Goal: Task Accomplishment & Management: Complete application form

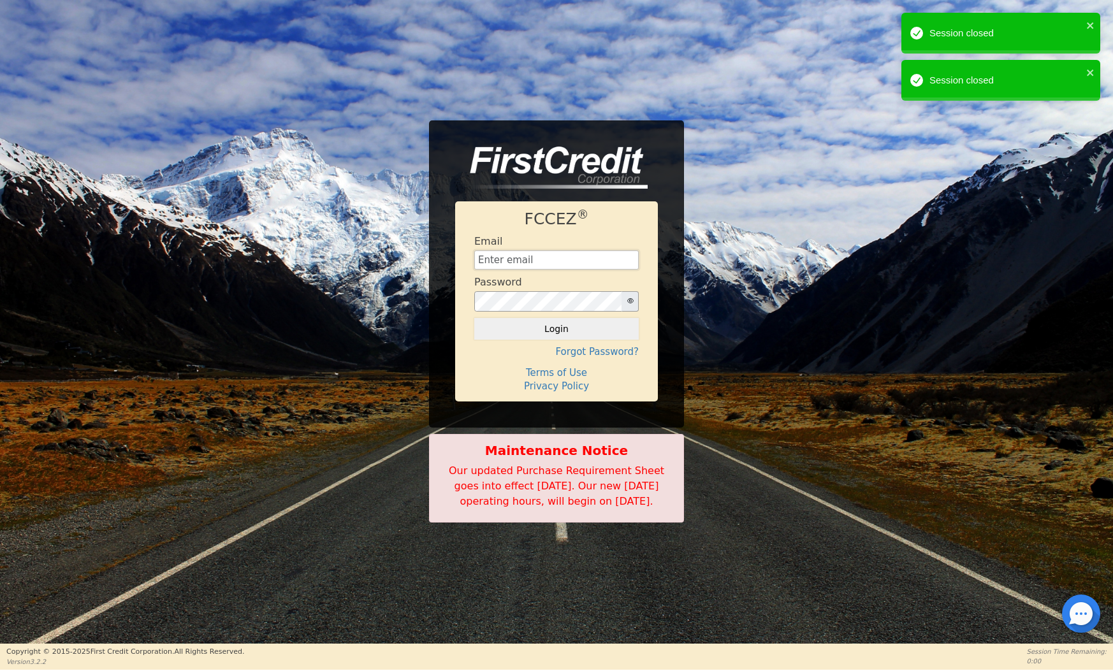
type input "[EMAIL_ADDRESS][DOMAIN_NAME]"
click at [556, 321] on button "Login" at bounding box center [556, 329] width 164 height 22
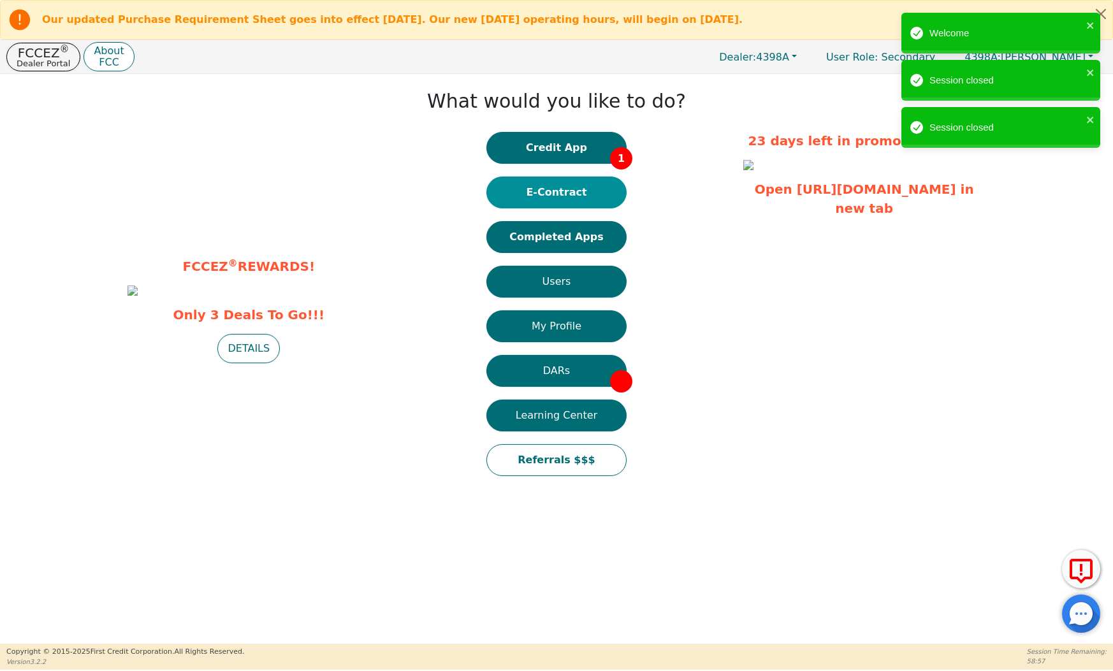
click at [590, 198] on button "E-Contract" at bounding box center [556, 193] width 140 height 32
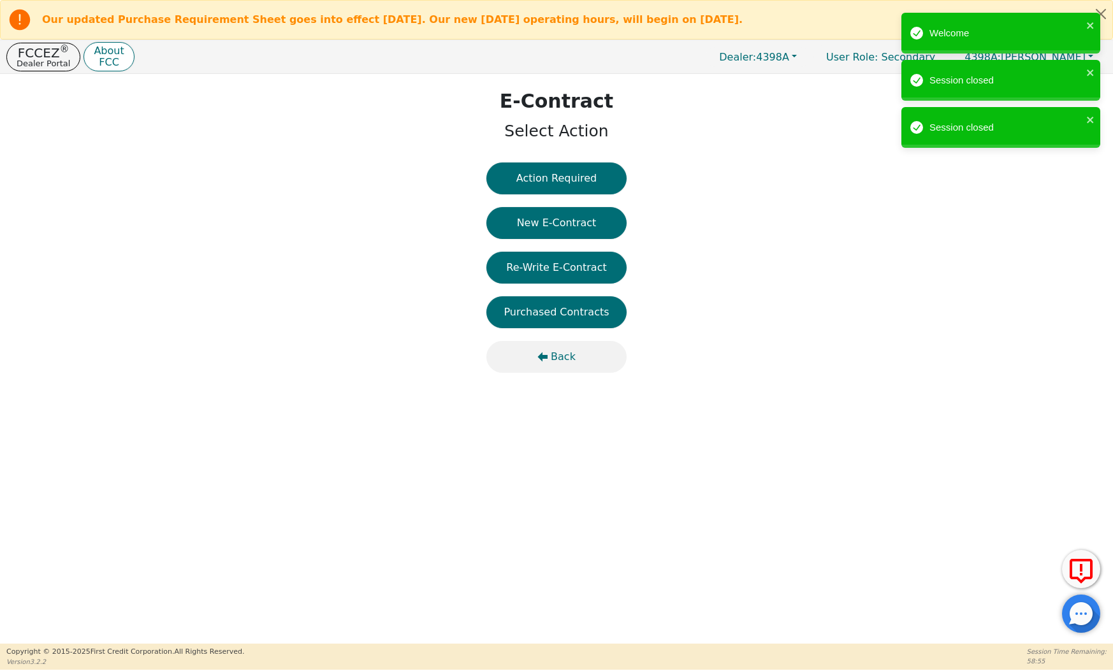
click at [559, 359] on span "Back" at bounding box center [563, 356] width 25 height 15
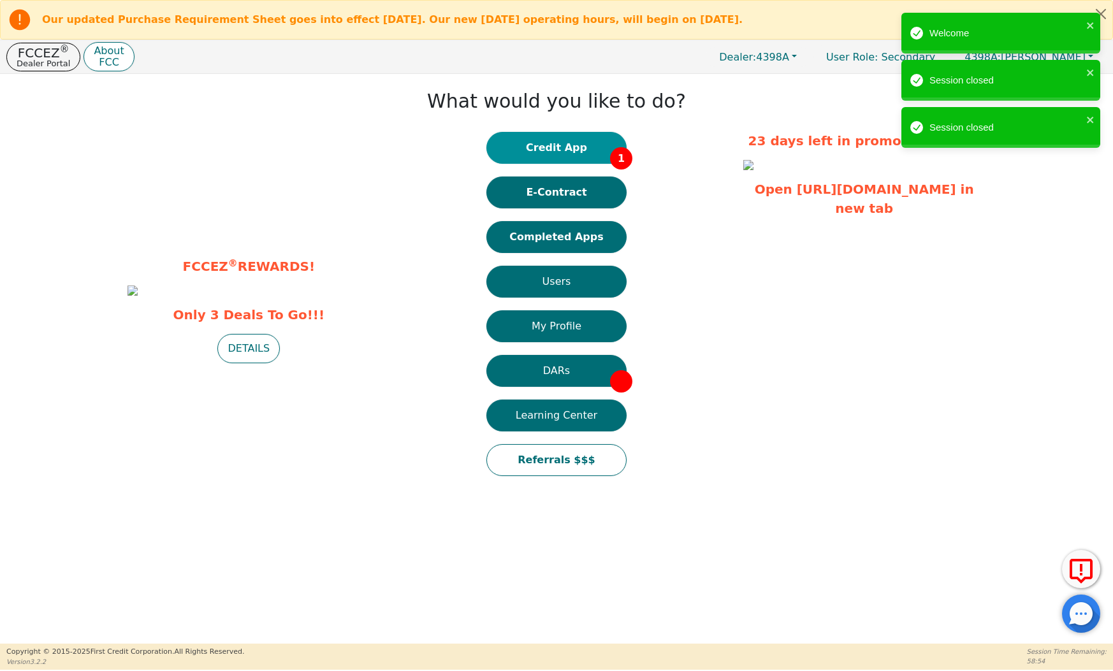
click at [576, 140] on button "Credit App 1" at bounding box center [556, 148] width 140 height 32
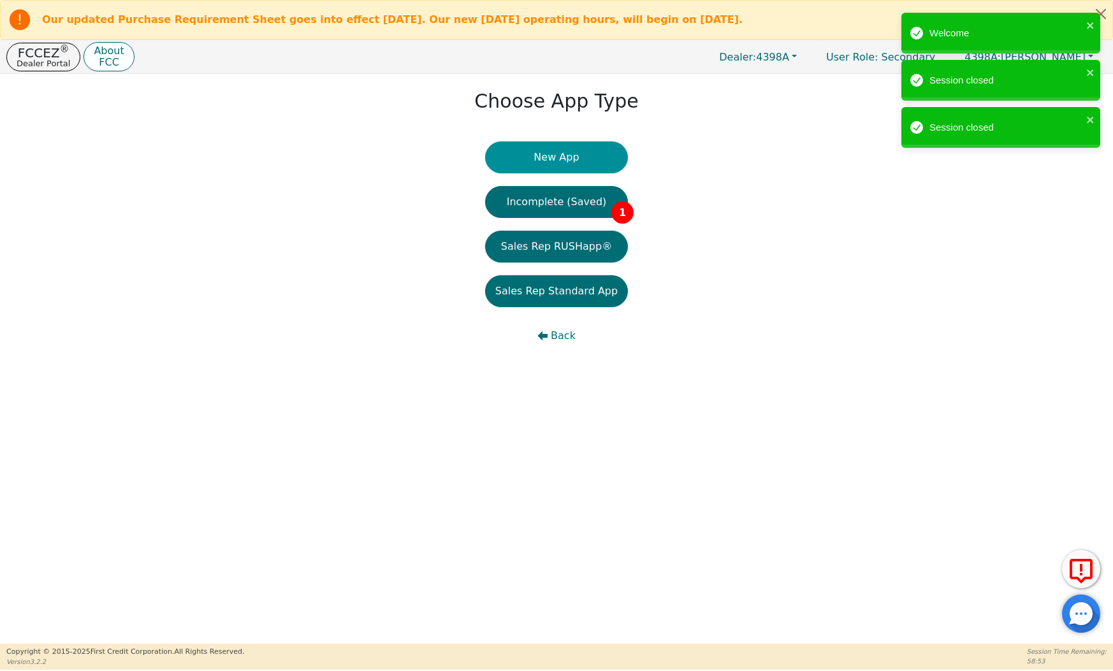
click at [572, 161] on button "New App" at bounding box center [556, 158] width 143 height 32
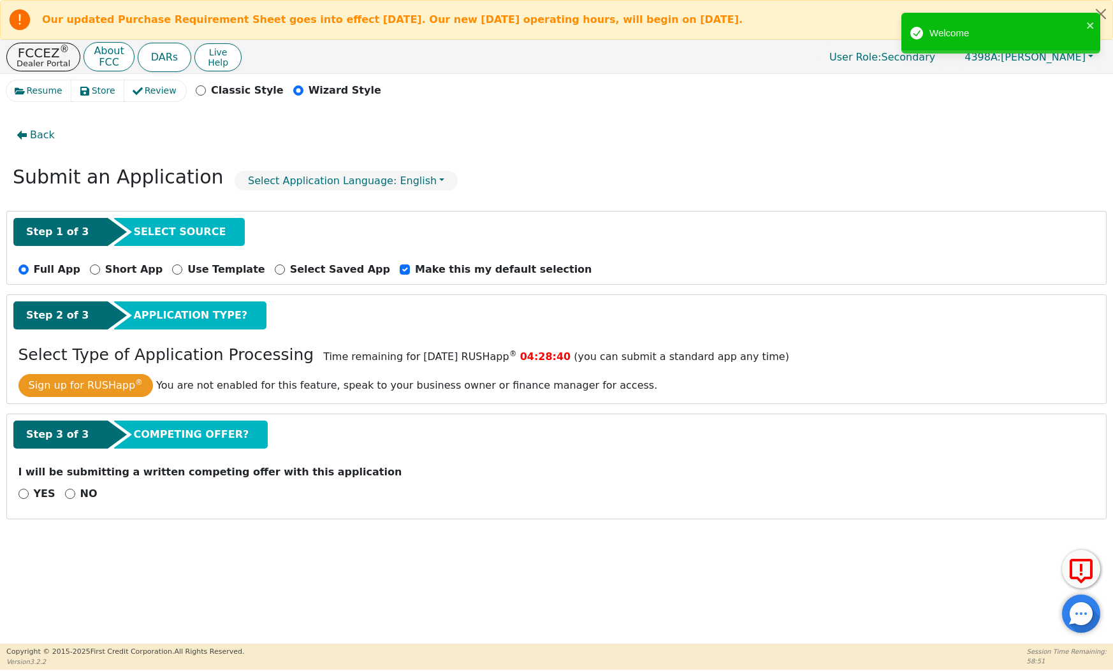
click at [59, 494] on div "YES NO" at bounding box center [556, 494] width 1086 height 16
click at [66, 494] on input "NO" at bounding box center [70, 494] width 10 height 10
radio input "true"
click at [84, 525] on button "Next Step" at bounding box center [101, 527] width 166 height 29
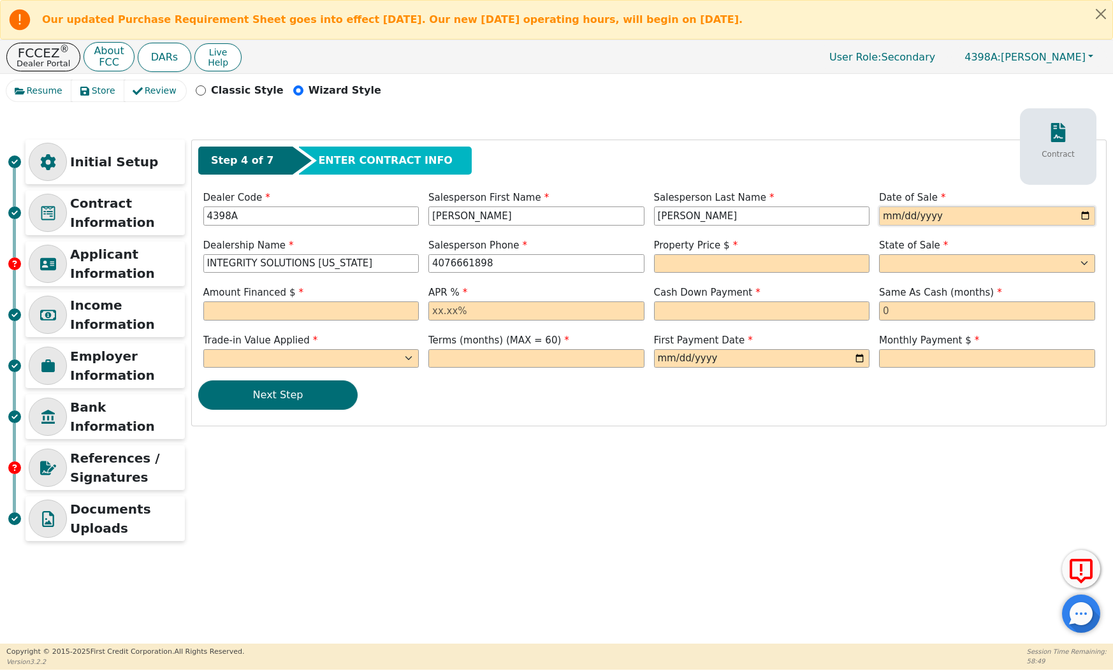
click at [882, 215] on input "date" at bounding box center [987, 216] width 216 height 19
type input "[DATE]"
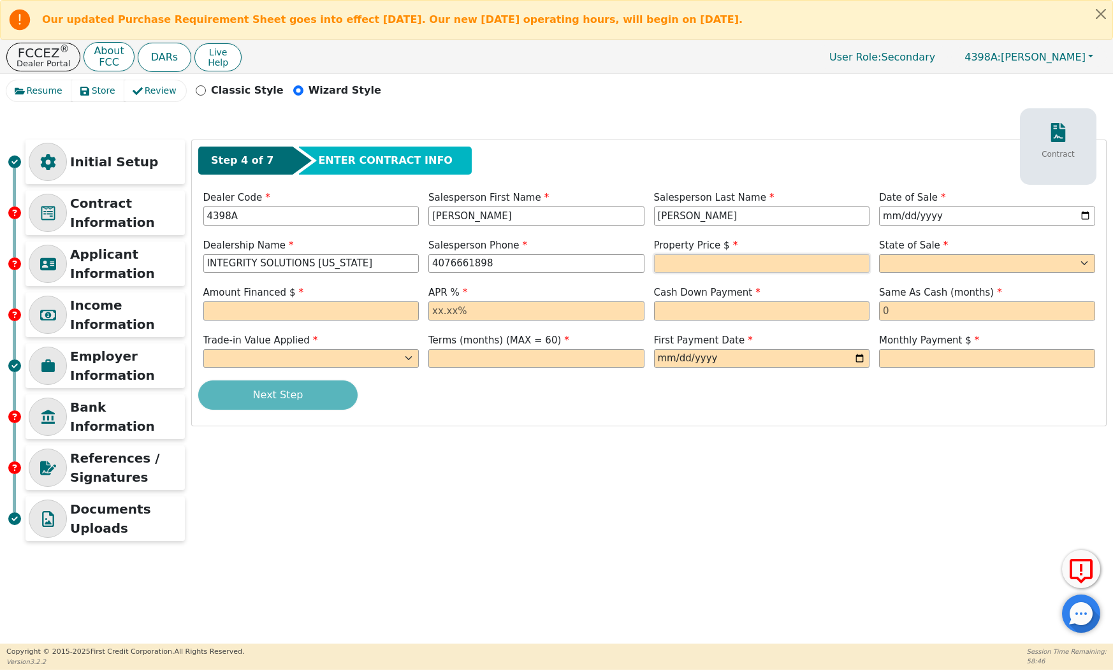
type input "[PHONE_NUMBER]"
click at [778, 255] on input "text" at bounding box center [762, 263] width 216 height 19
type input "5000.00"
select select "FL"
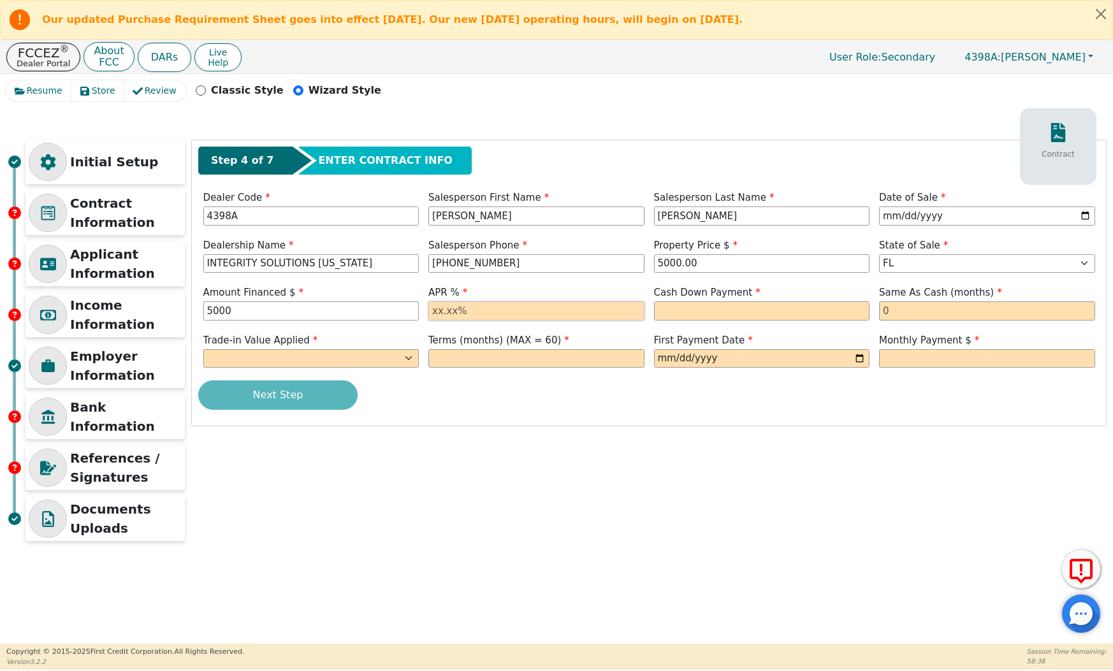
type input "5000.00"
type input "17.99"
type input "60.00"
drag, startPoint x: 748, startPoint y: 313, endPoint x: 523, endPoint y: 285, distance: 226.1
click at [524, 288] on div "Amount Financed $ 5000.00 APR % 17.99 Cash Down Payment 60.00 Same As Cash (mon…" at bounding box center [648, 305] width 901 height 38
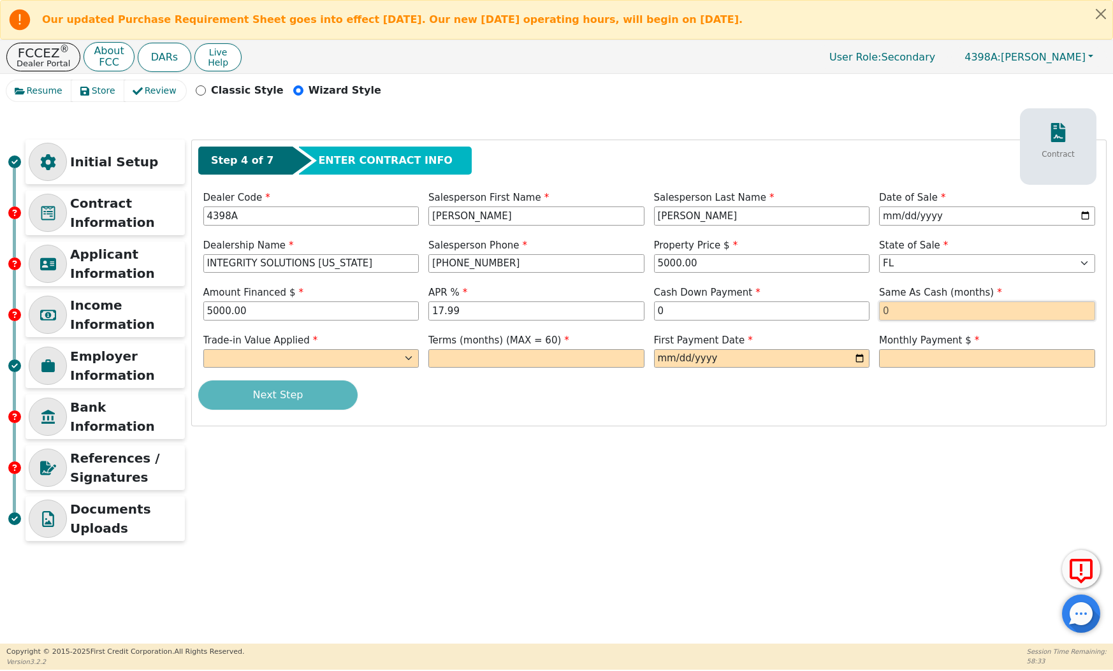
type input "0.00"
type input "0"
select select "n"
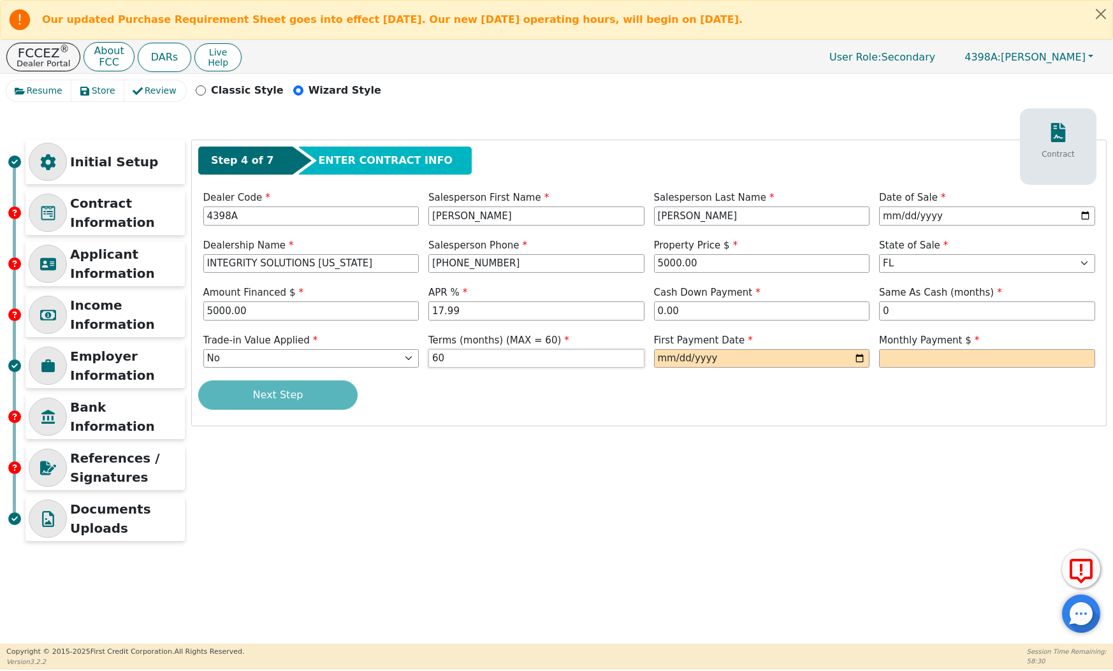
type input "60"
type input "[DATE]"
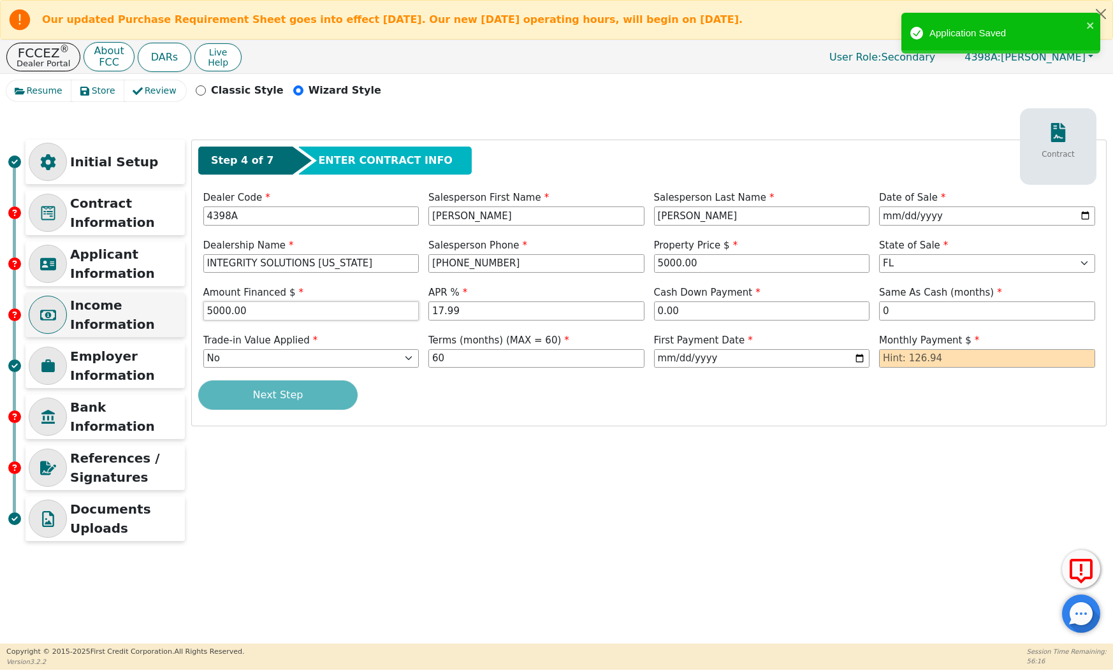
drag, startPoint x: 263, startPoint y: 306, endPoint x: 112, endPoint y: 305, distance: 151.7
click at [110, 306] on div "Initial Setup Contract Information Applicant Information Income Information Emp…" at bounding box center [556, 344] width 1100 height 408
type input "7990.00"
click at [606, 502] on div "Initial Setup Contract Information Applicant Information Income Information Emp…" at bounding box center [556, 344] width 1100 height 408
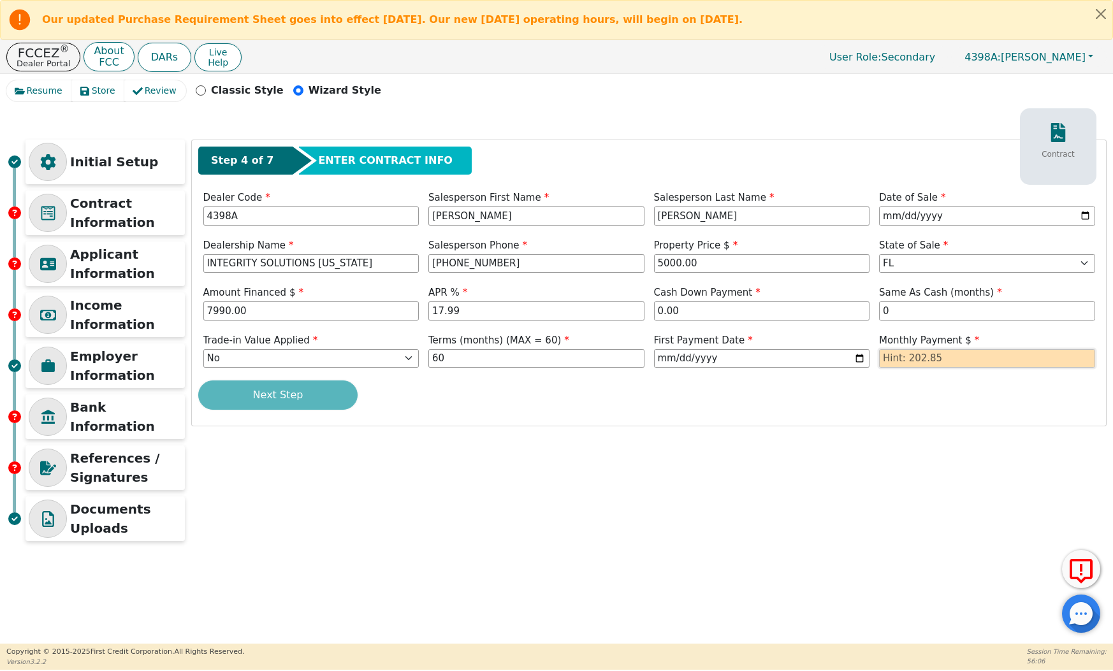
click at [957, 360] on input "text" at bounding box center [987, 358] width 216 height 19
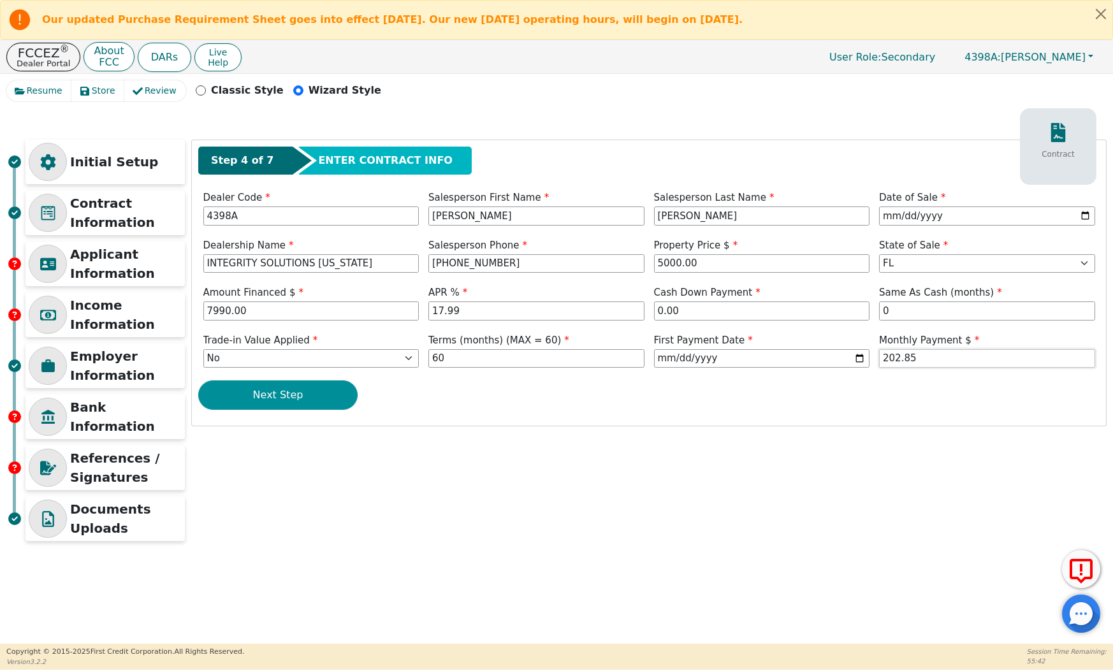
type input "202.85"
click at [319, 404] on button "Next Step" at bounding box center [277, 395] width 159 height 29
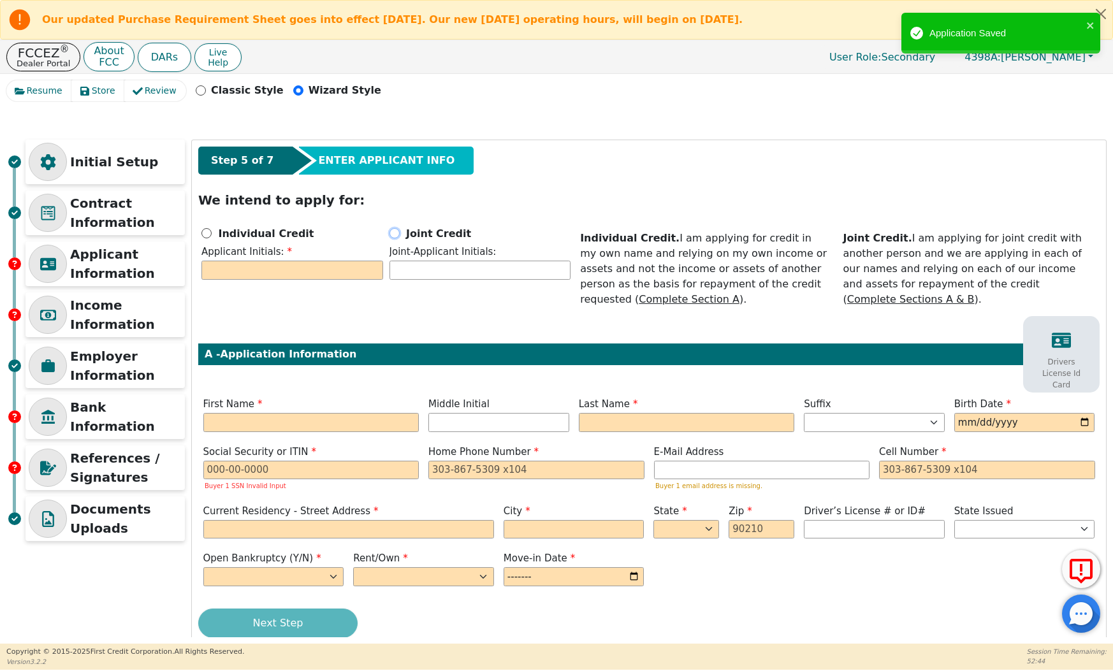
click at [394, 232] on input "Joint Credit" at bounding box center [394, 233] width 10 height 10
radio input "true"
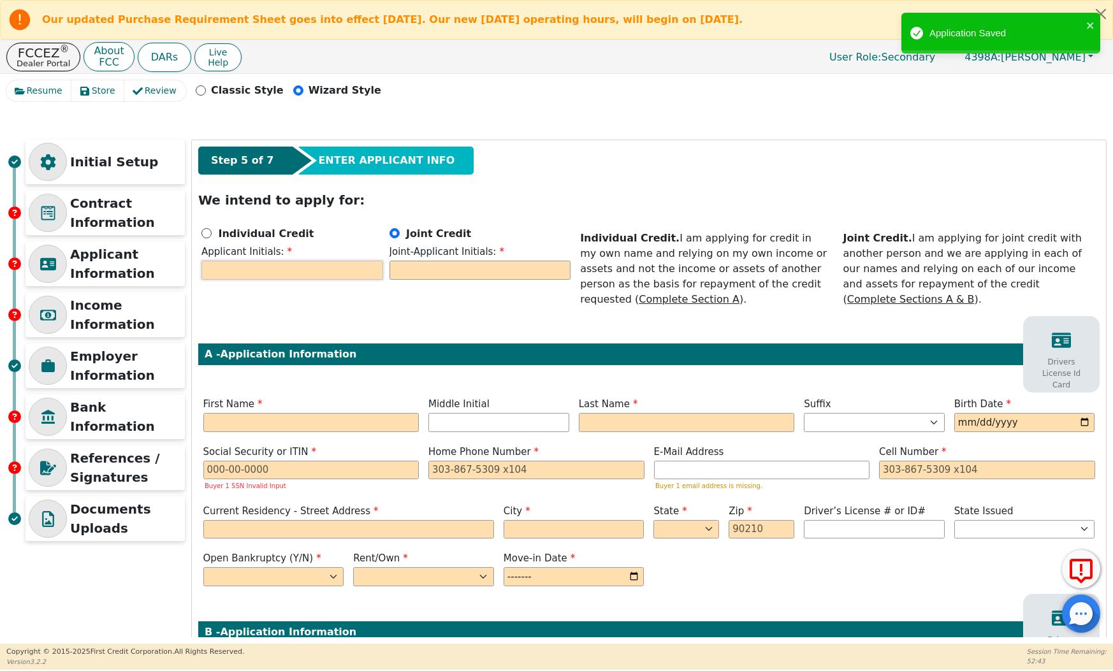
click at [336, 265] on input "text" at bounding box center [292, 270] width 182 height 19
type input "JS"
click at [412, 262] on input "text" at bounding box center [480, 270] width 182 height 19
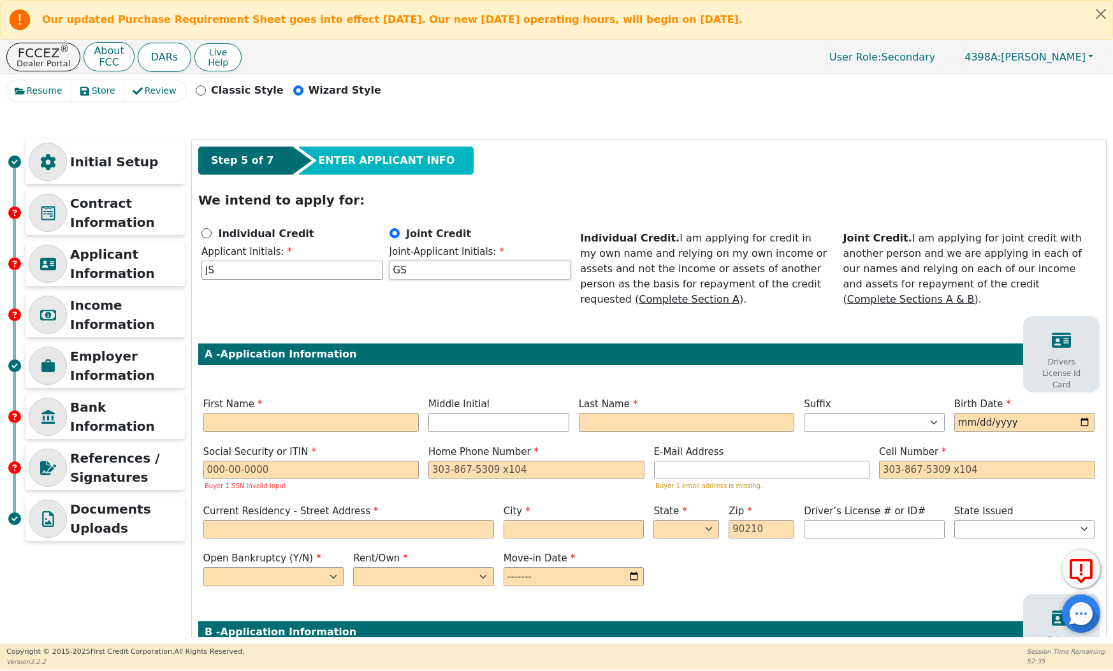
type input "GS"
type input "J"
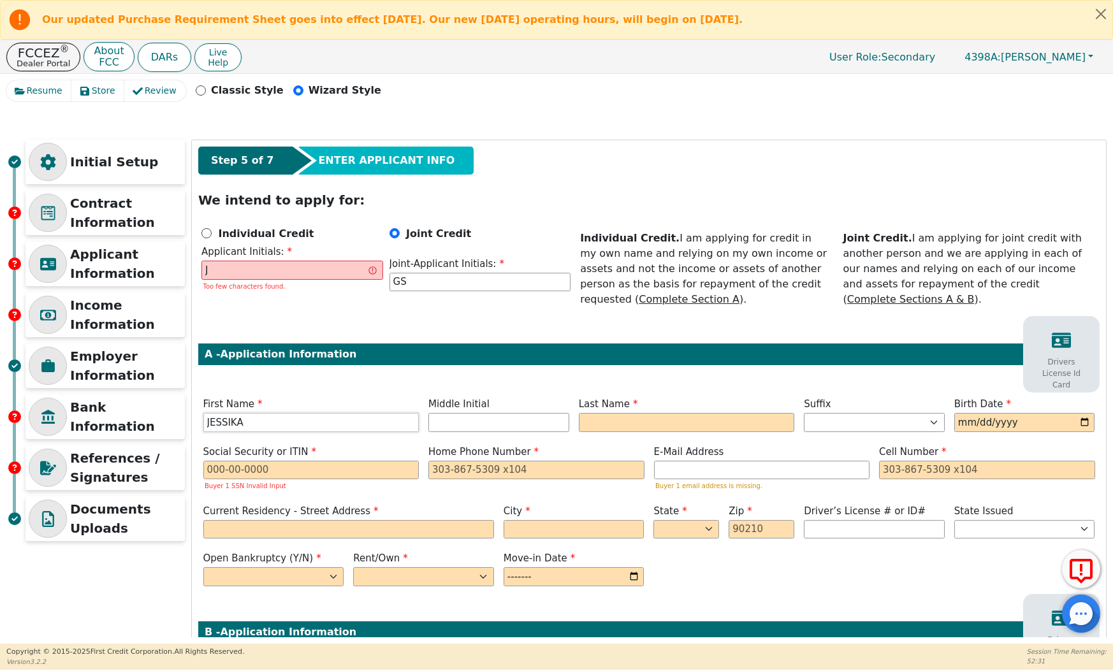
type input "JESSIKA"
type input "JS"
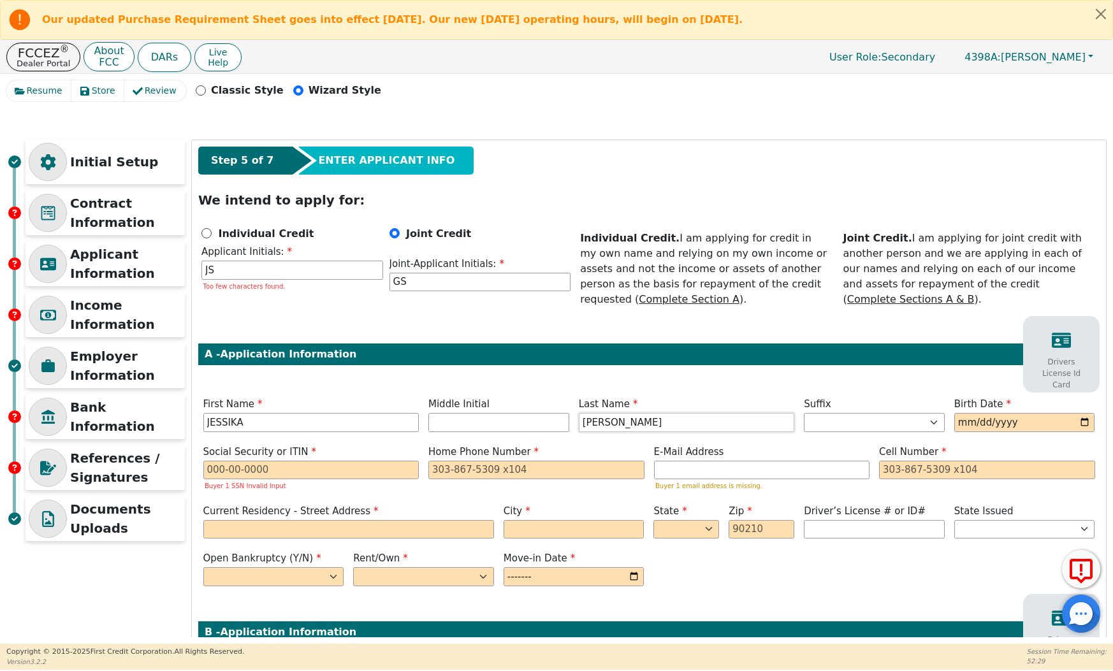
type input "[PERSON_NAME]"
type input "[DATE]"
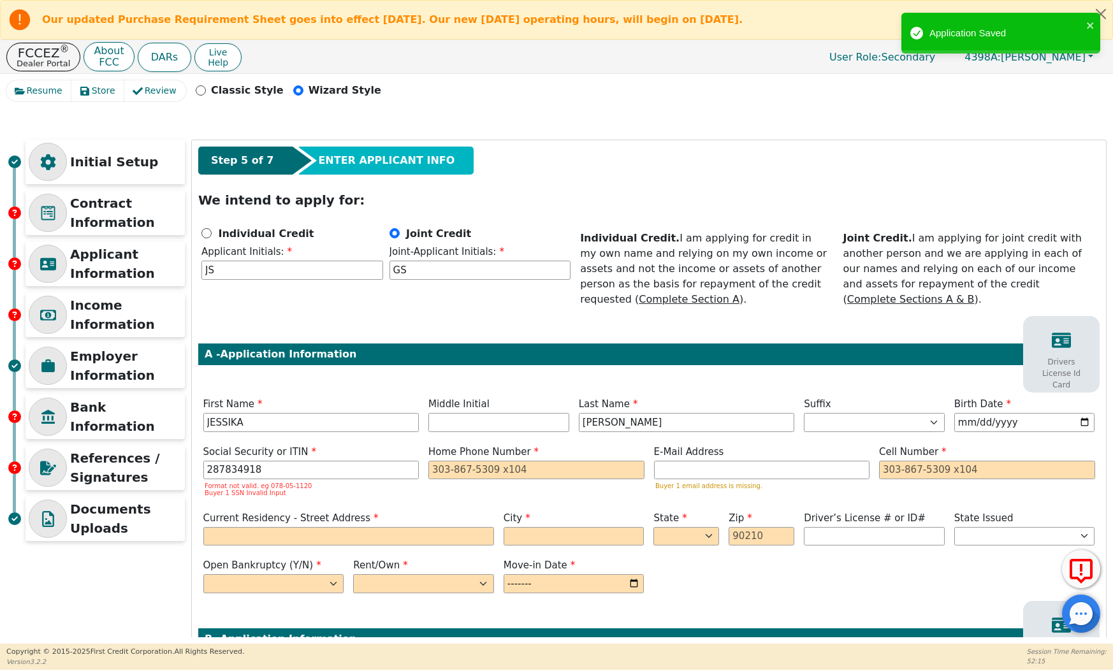
type input "***-**-4918"
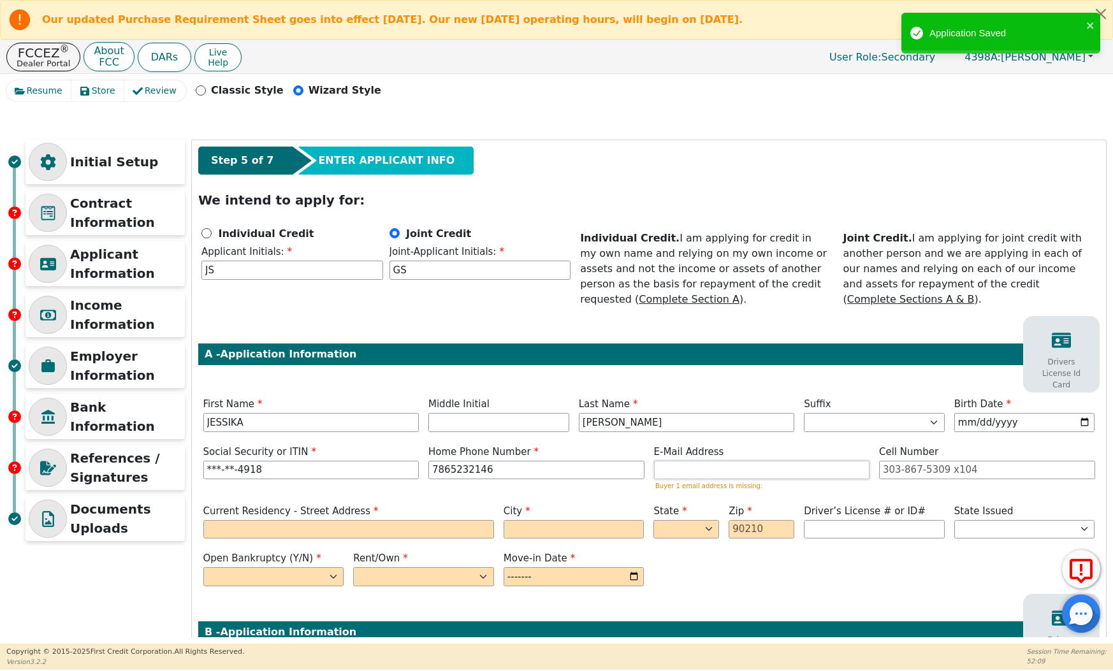
type input "[PHONE_NUMBER]"
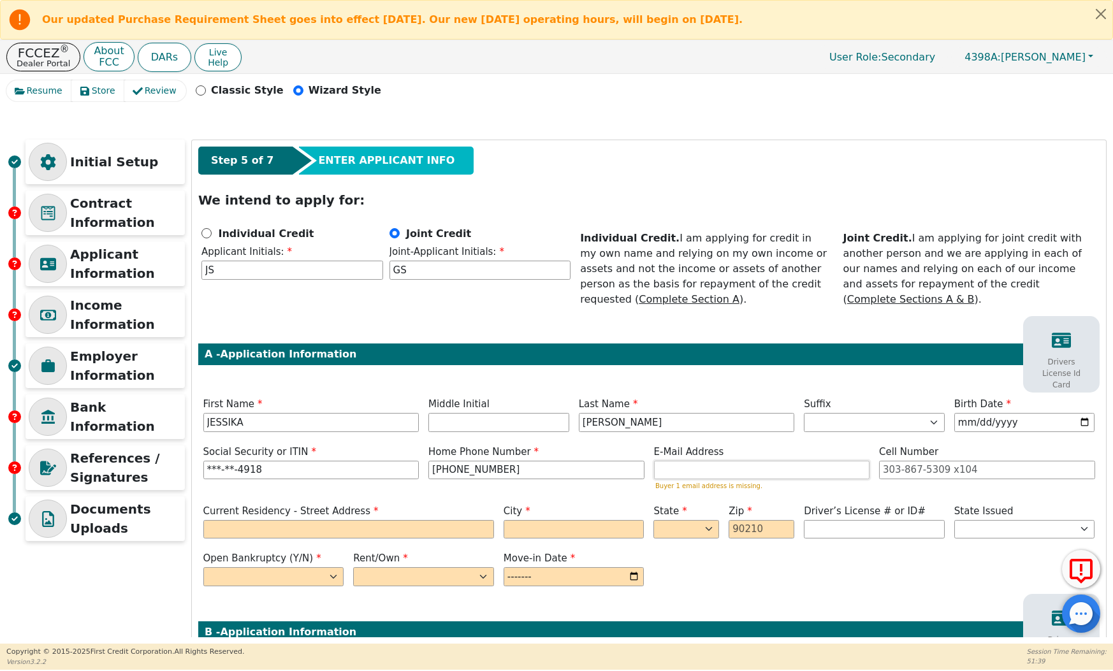
paste input "[EMAIL_ADDRESS][DOMAIN_NAME]"
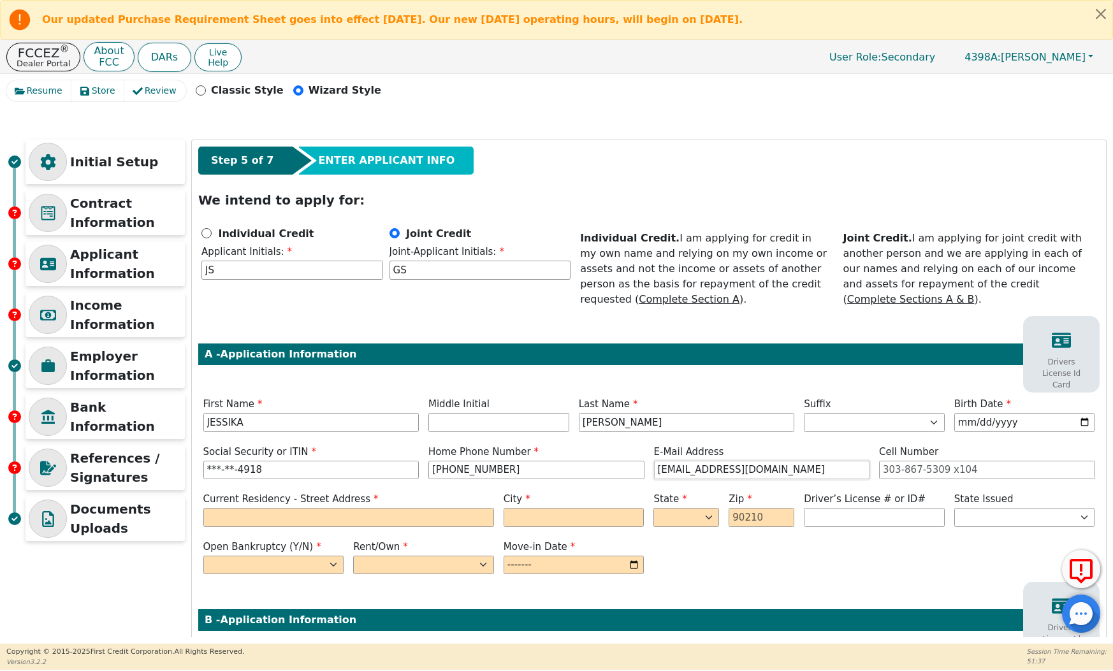
type input "[EMAIL_ADDRESS][DOMAIN_NAME]"
type input "[STREET_ADDRESS]"
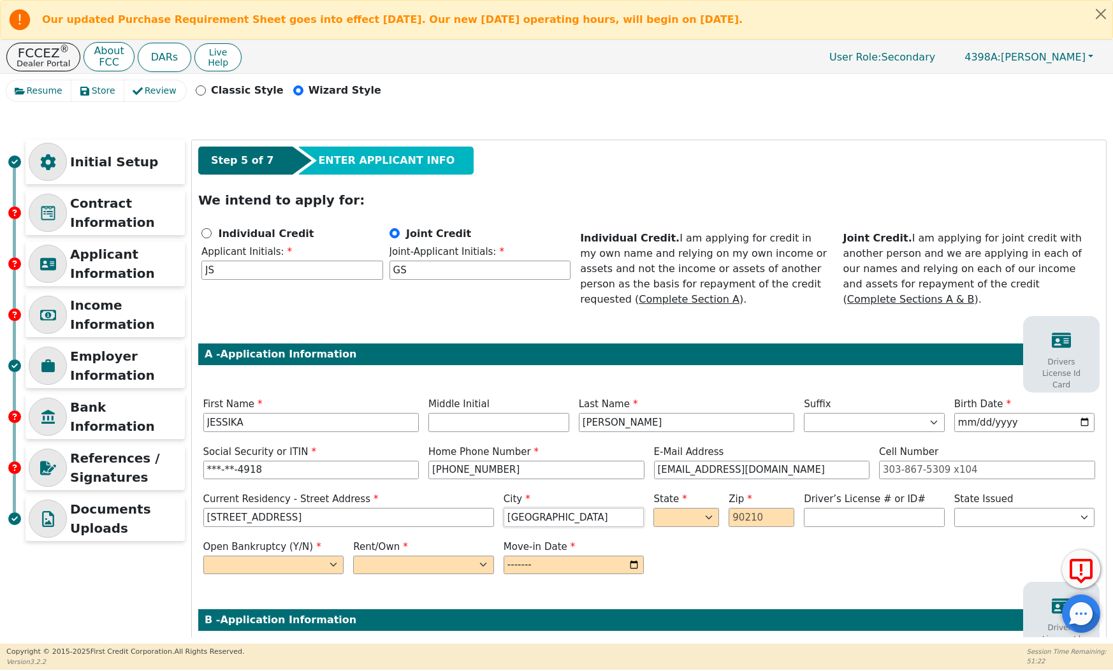
type input "[GEOGRAPHIC_DATA]"
select select "FL"
type input "33185"
click at [249, 565] on select "Yes No" at bounding box center [273, 565] width 141 height 19
select select "n"
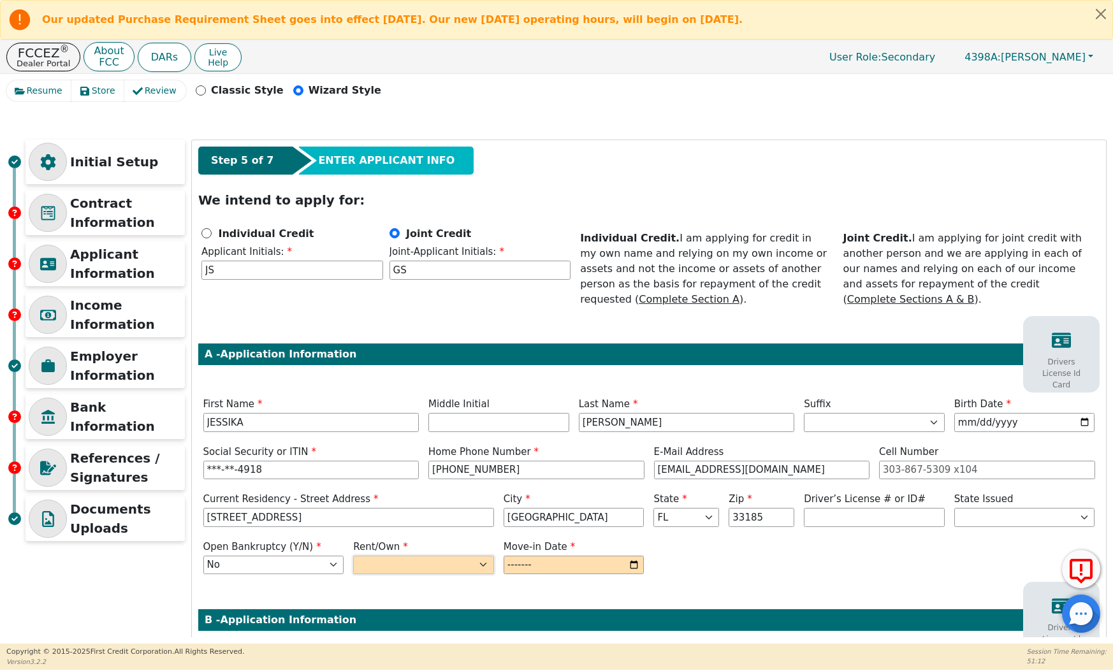
select select "Rent"
click at [530, 577] on div "Step 5 of 7 ENTER APPLICANT INFO We intend to apply for: Individual Credit Appl…" at bounding box center [649, 557] width 914 height 835
click at [530, 566] on input "month" at bounding box center [574, 565] width 141 height 19
type input "2025-01"
click at [713, 573] on div "Open Bankruptcy (Y/N) Yes No Rent/Own Rent Own Move-in Date 2025-01" at bounding box center [648, 559] width 901 height 38
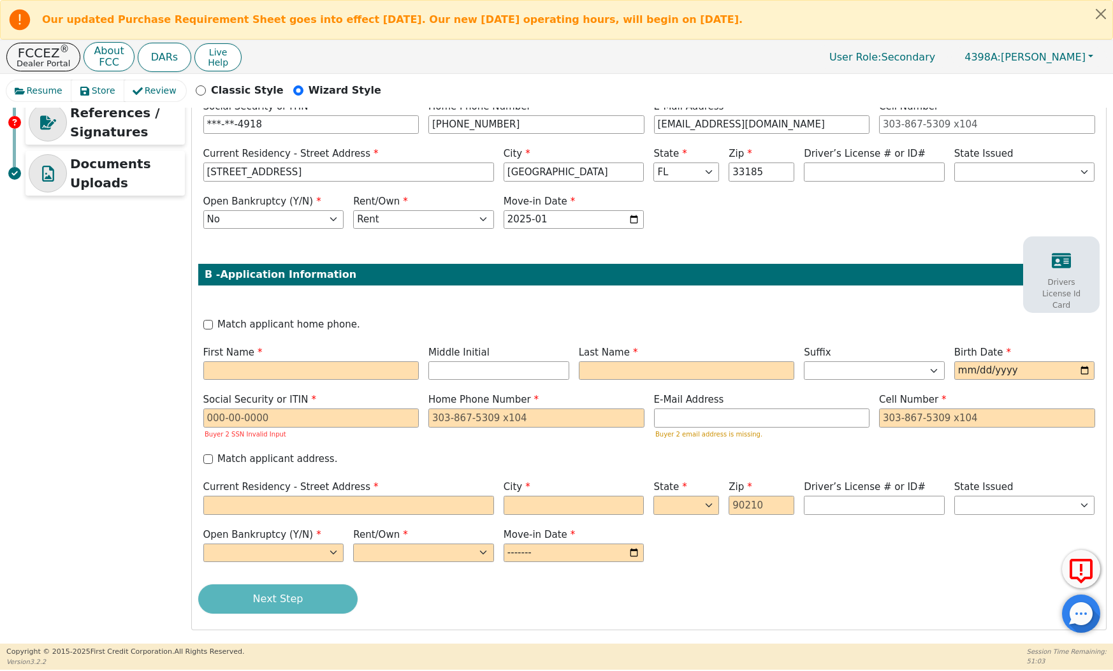
scroll to position [345, 0]
click at [208, 460] on input "Match applicant address." at bounding box center [208, 460] width 10 height 10
checkbox input "true"
type input "[STREET_ADDRESS]"
type input "[GEOGRAPHIC_DATA]"
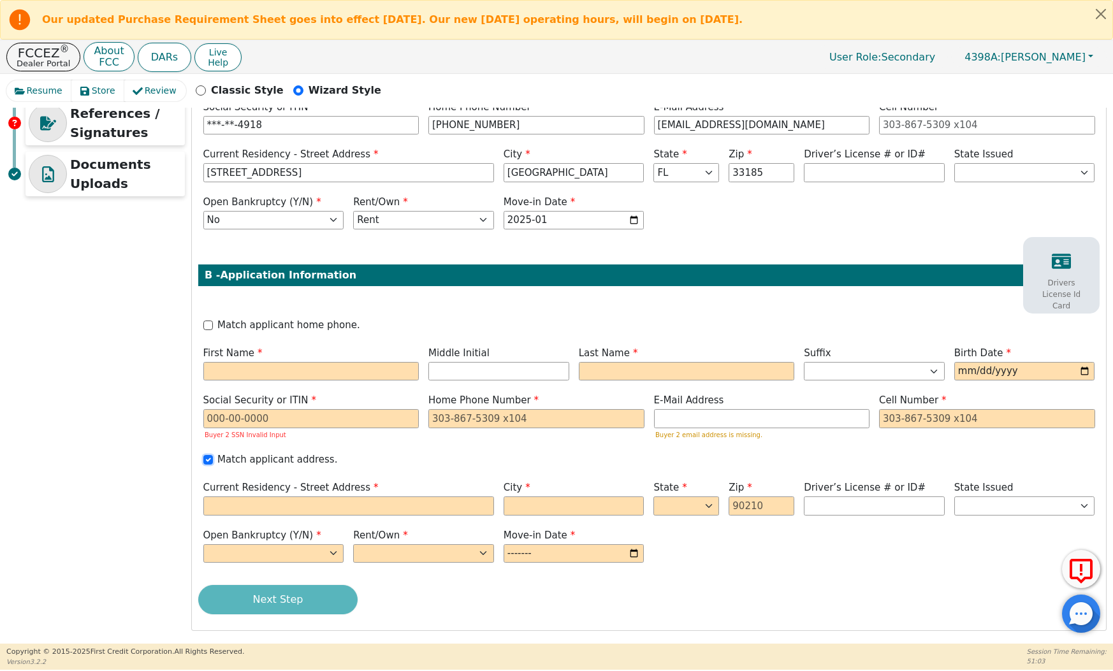
select select "FL"
type input "33185"
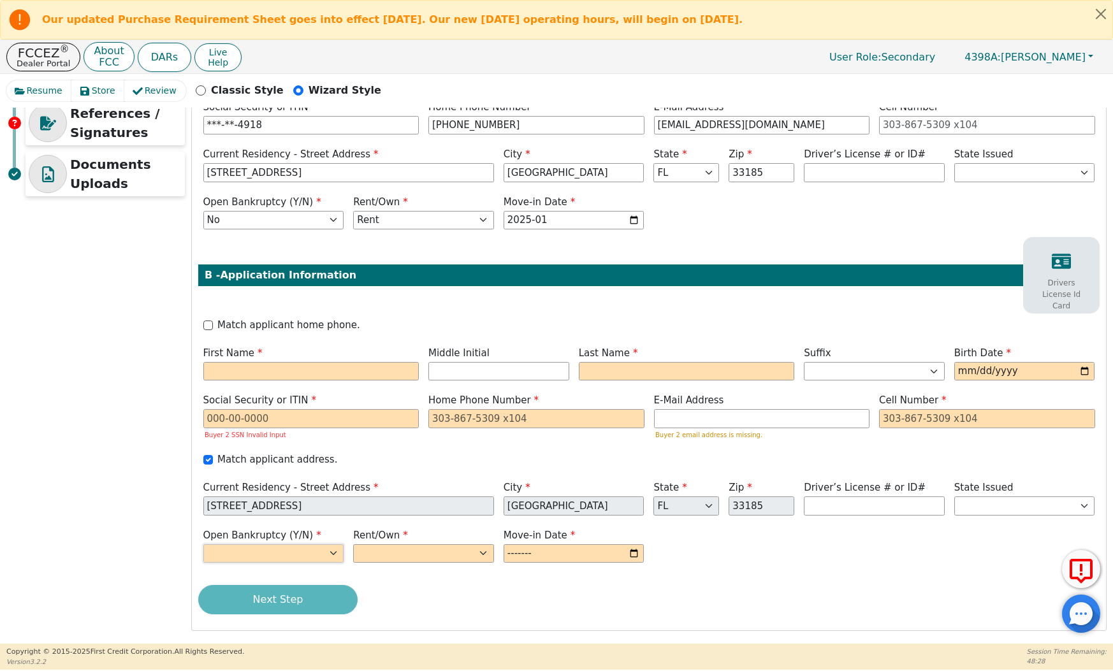
select select "n"
select select "Rent"
click at [594, 548] on input "month" at bounding box center [574, 553] width 141 height 19
type input "2025-01"
type input "G"
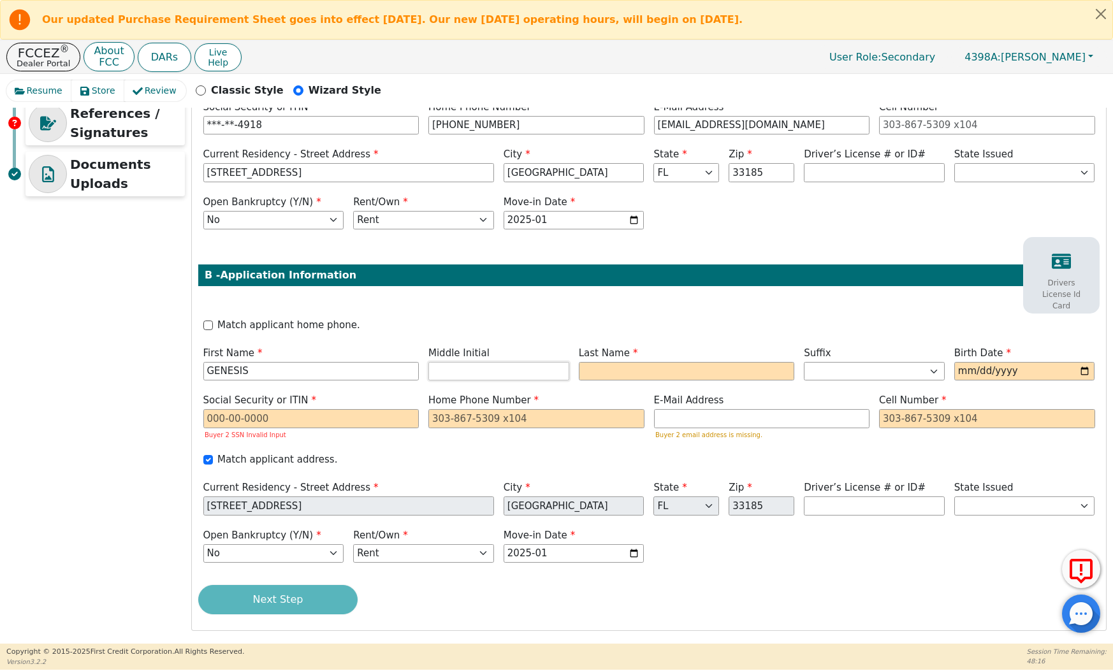
type input "GENESIS"
type input "GS"
type input "[PERSON_NAME]"
type input "[DATE]"
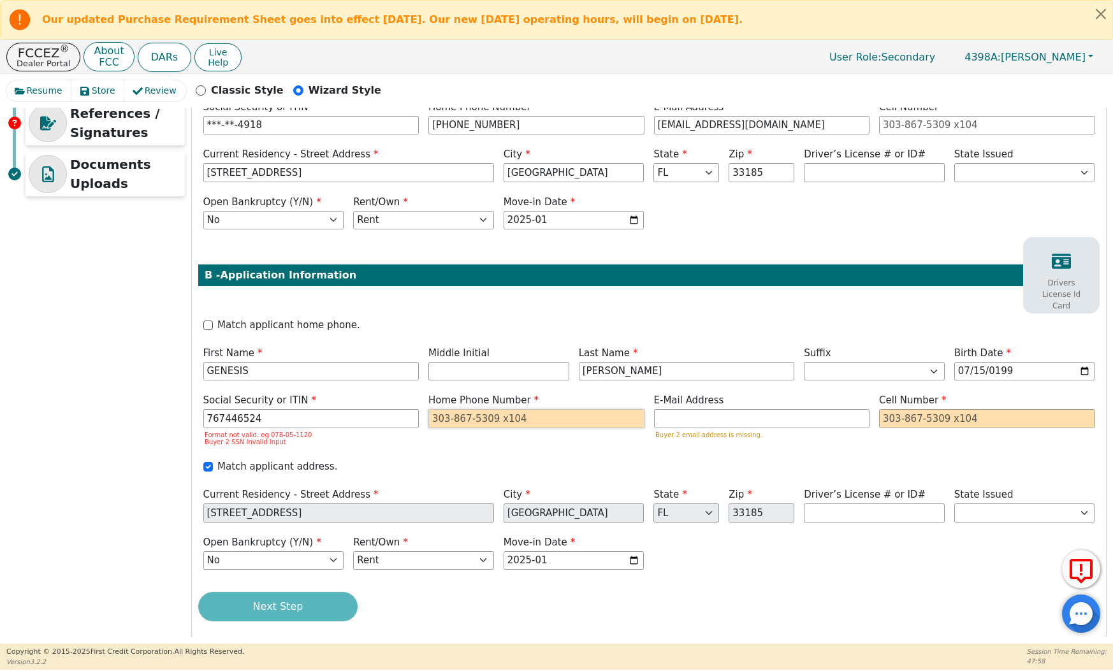
type input "***-**-6524"
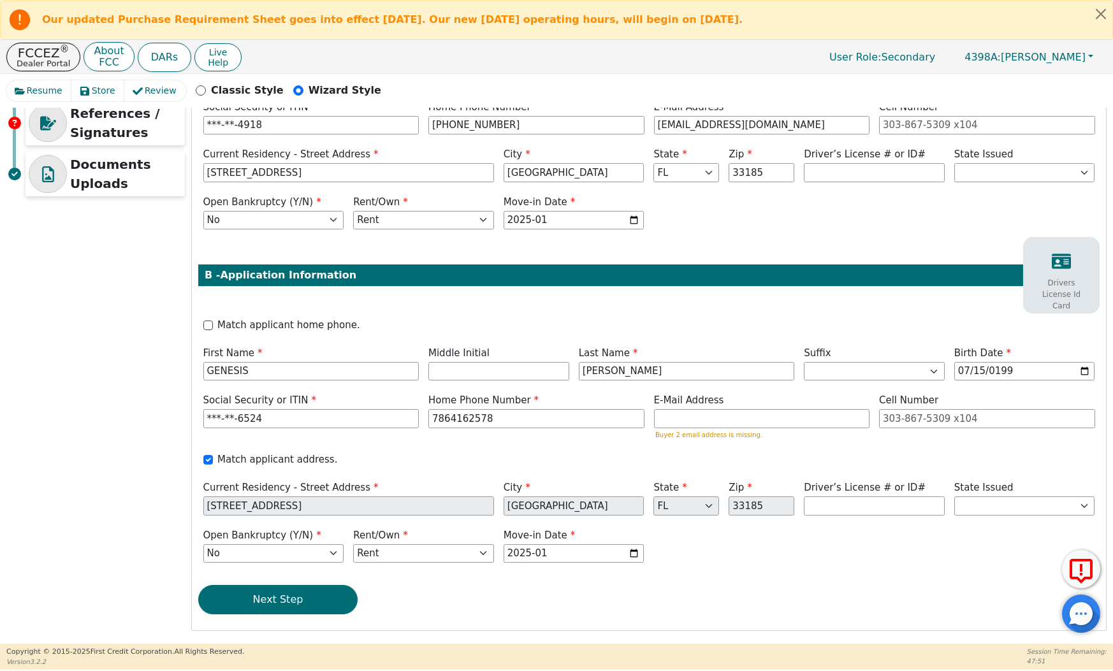
type input "[PHONE_NUMBER]"
click at [619, 464] on div "Match applicant address." at bounding box center [649, 460] width 892 height 15
paste input "[EMAIL_ADDRESS][DOMAIN_NAME]"
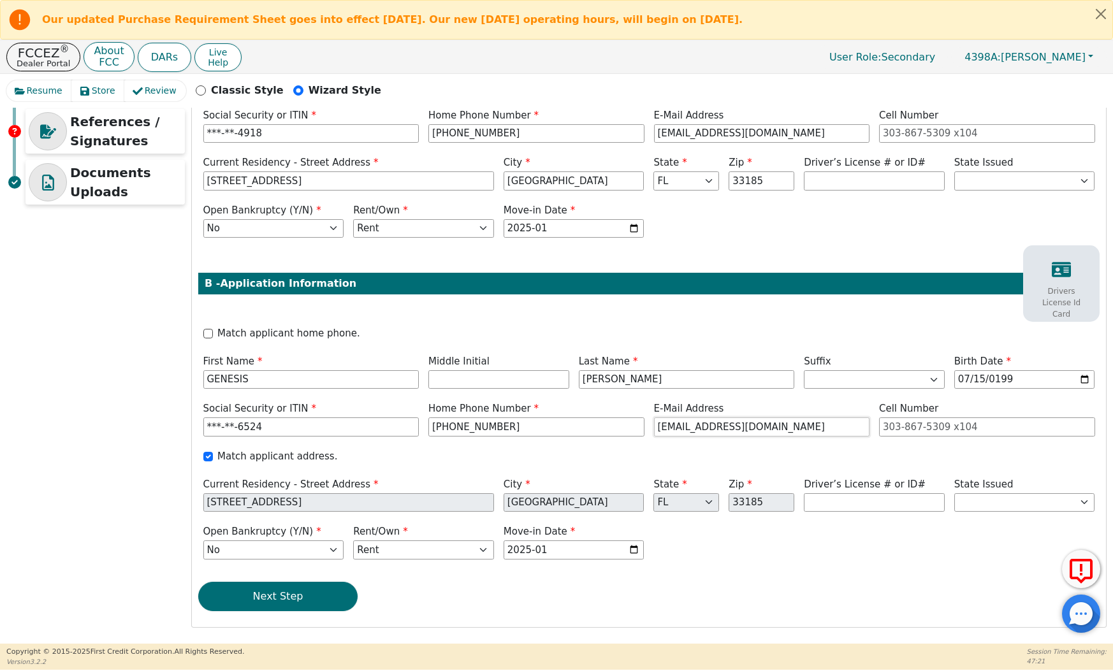
paste input "[EMAIL_ADDRESS][DOMAIN_NAME]"
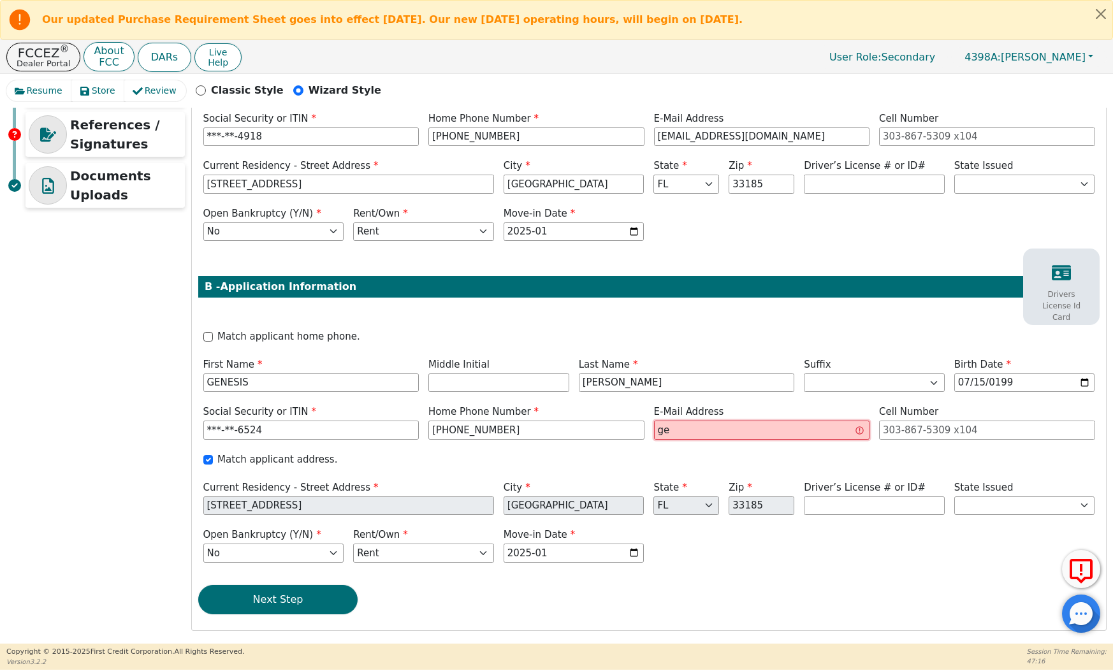
type input "g"
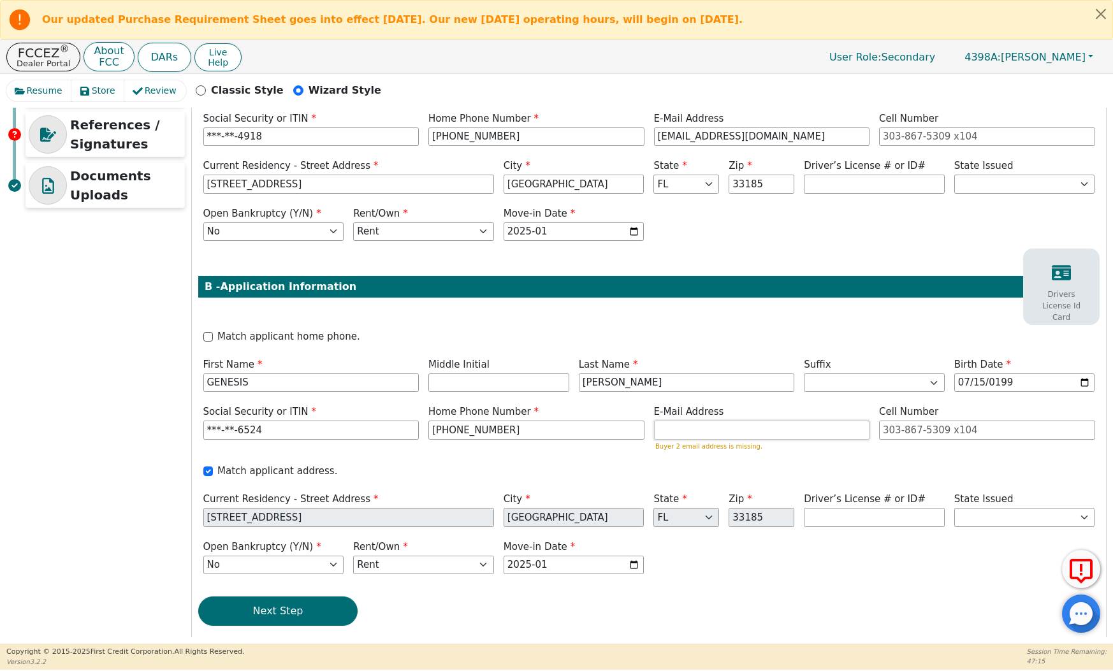
paste input "[EMAIL_ADDRESS][DOMAIN_NAME]"
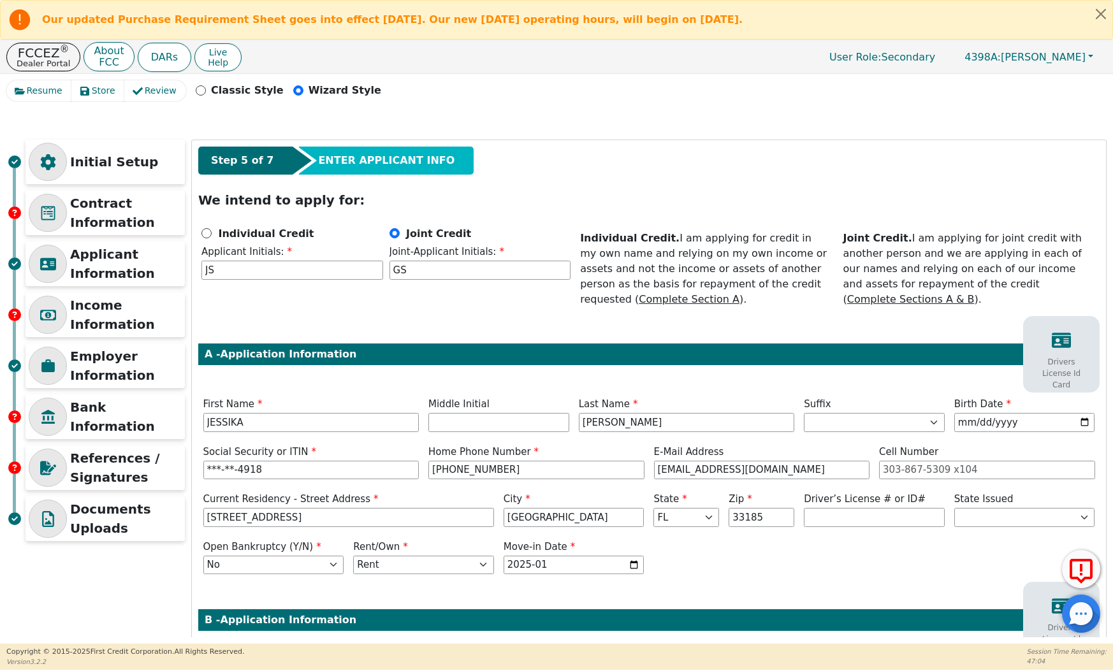
scroll to position [0, 0]
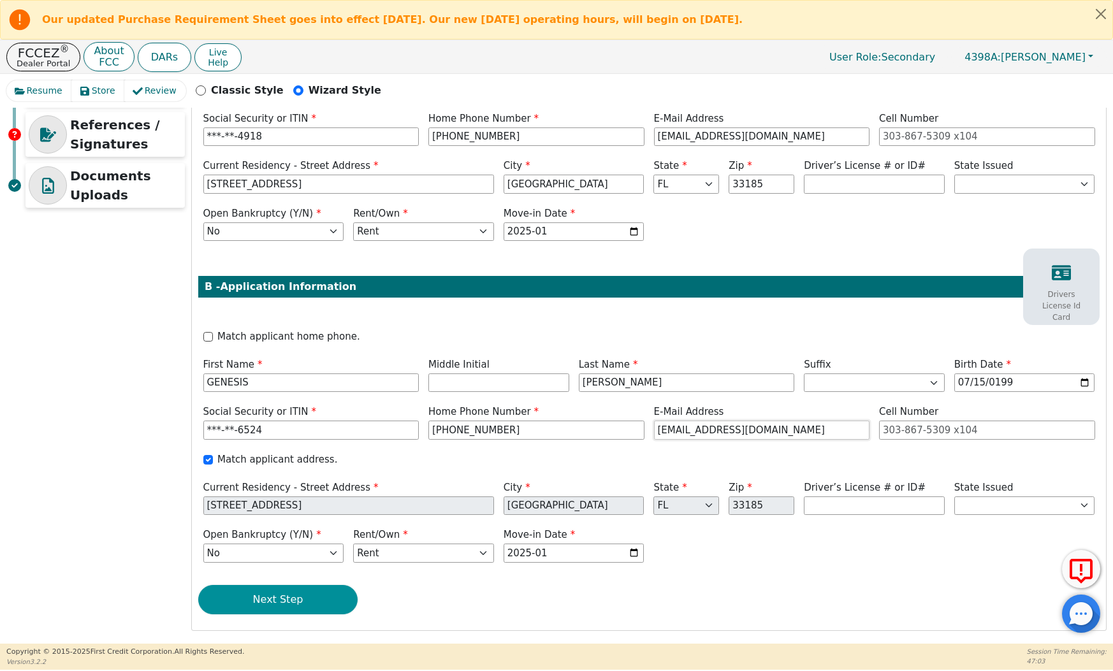
type input "[EMAIL_ADDRESS][DOMAIN_NAME]"
click at [288, 597] on button "Next Step" at bounding box center [277, 599] width 159 height 29
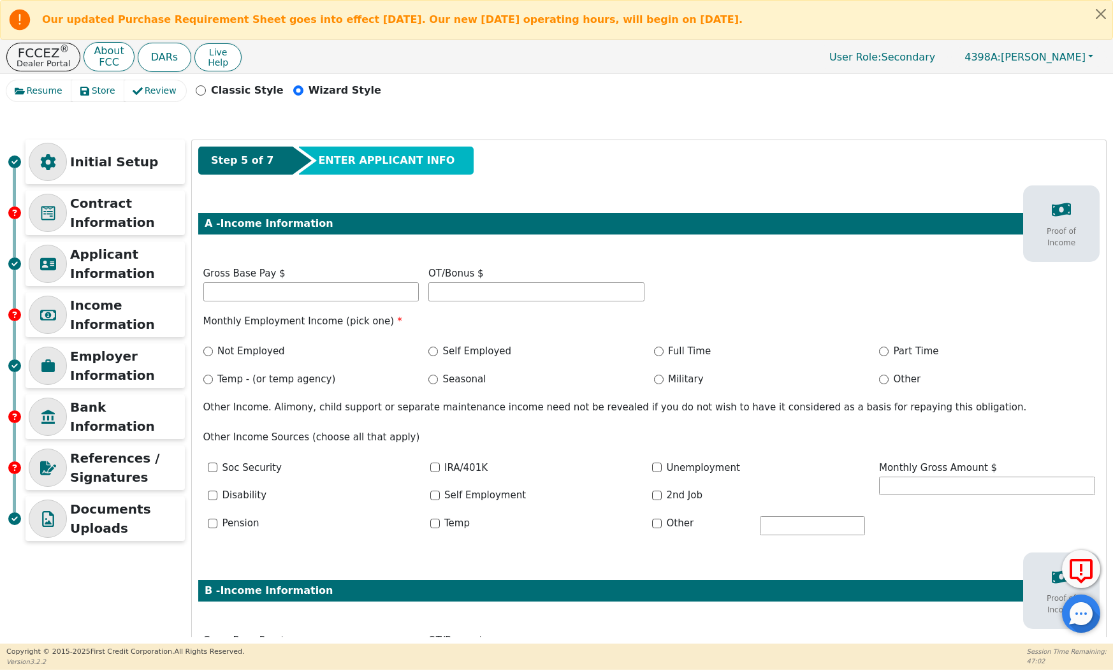
scroll to position [-1, 0]
click at [282, 305] on div "Step 5 of 7 ENTER APPLICANT INFO A - Income Information Proof of Income Gross B…" at bounding box center [649, 559] width 914 height 839
click at [285, 291] on input "text" at bounding box center [311, 291] width 216 height 19
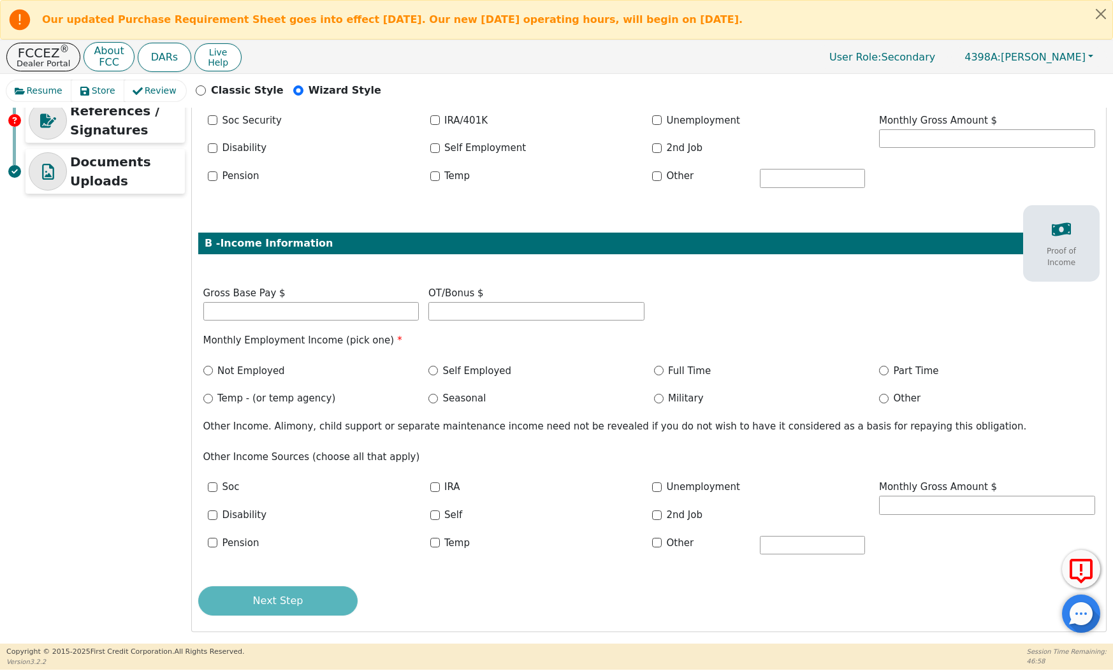
scroll to position [347, 0]
click at [315, 314] on input "text" at bounding box center [311, 312] width 216 height 19
type input "9600.00"
click at [438, 371] on div "Self Employed" at bounding box center [536, 372] width 216 height 15
click at [433, 367] on input "Self Employed" at bounding box center [433, 372] width 10 height 10
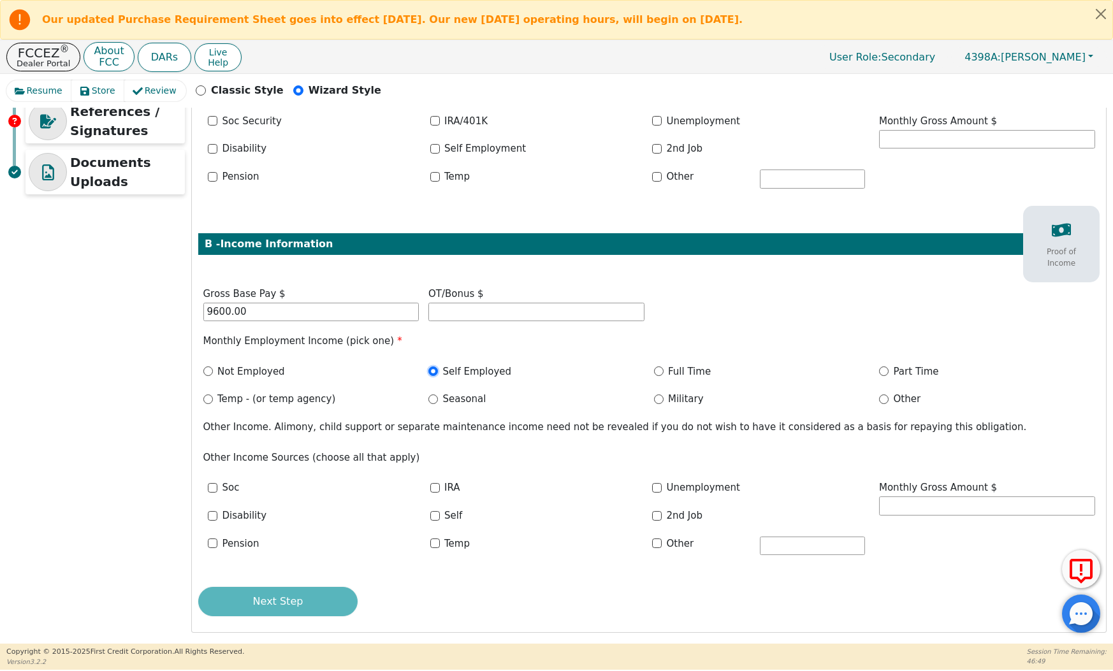
radio input "true"
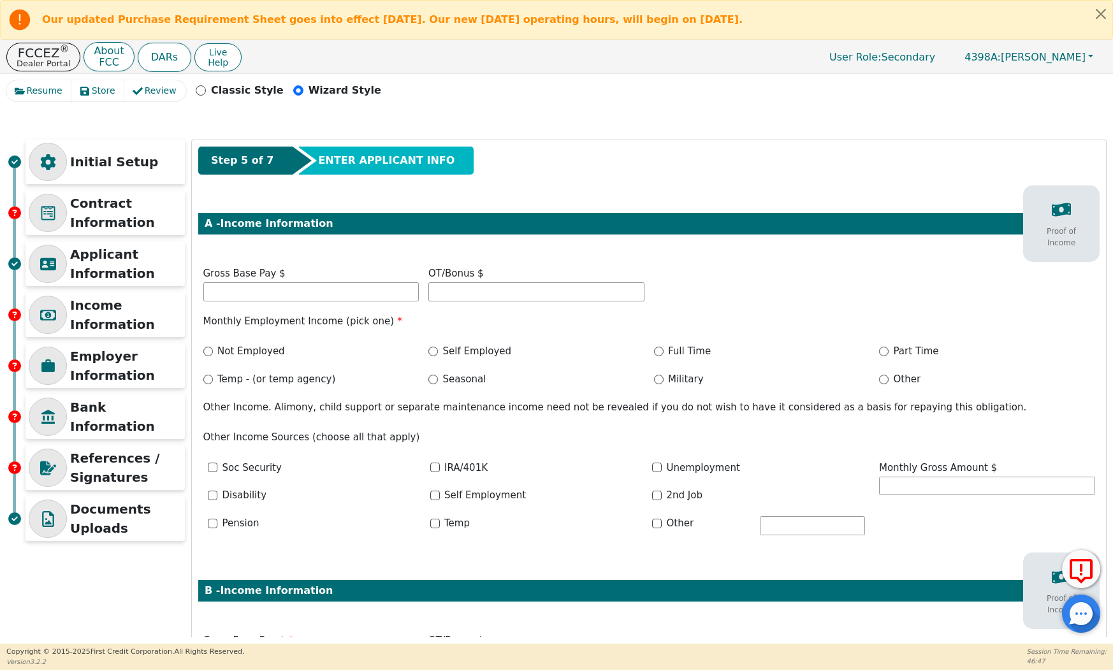
scroll to position [0, 0]
click at [324, 292] on input "text" at bounding box center [311, 291] width 216 height 19
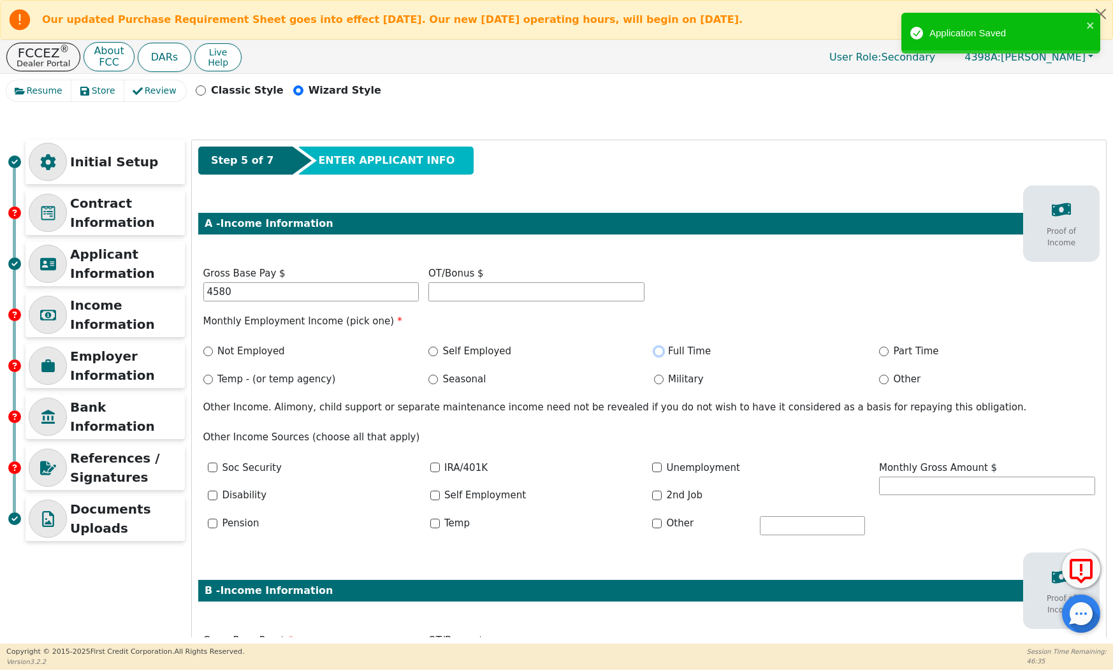
type input "4580.00"
click at [659, 351] on input "Full Time" at bounding box center [659, 352] width 10 height 10
radio input "true"
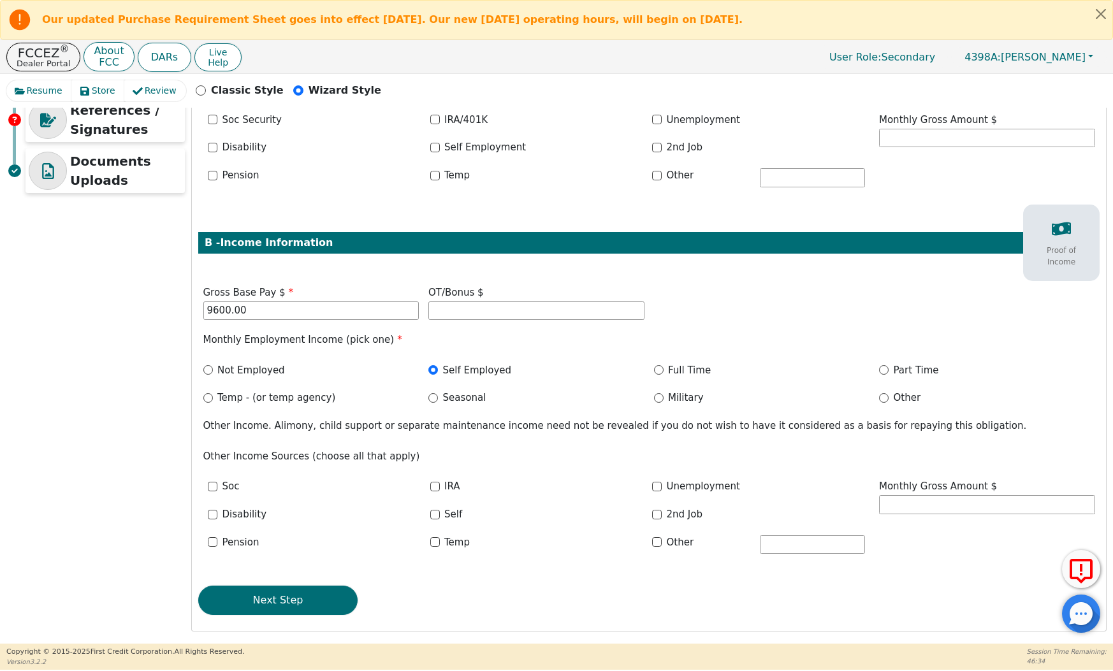
scroll to position [347, 0]
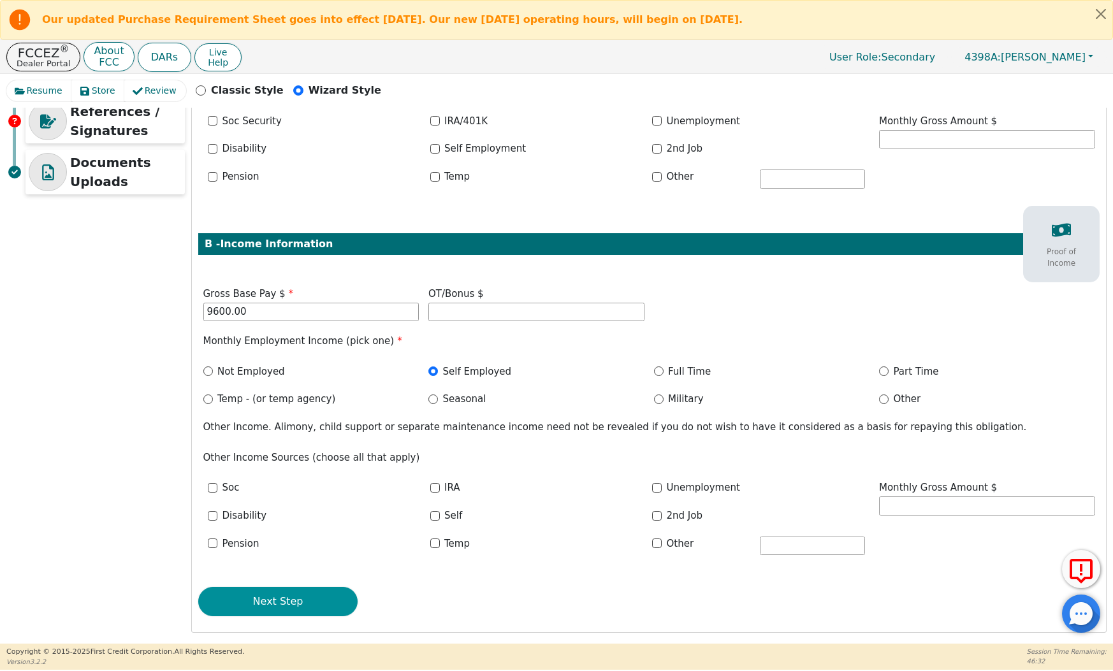
click at [322, 590] on button "Next Step" at bounding box center [277, 601] width 159 height 29
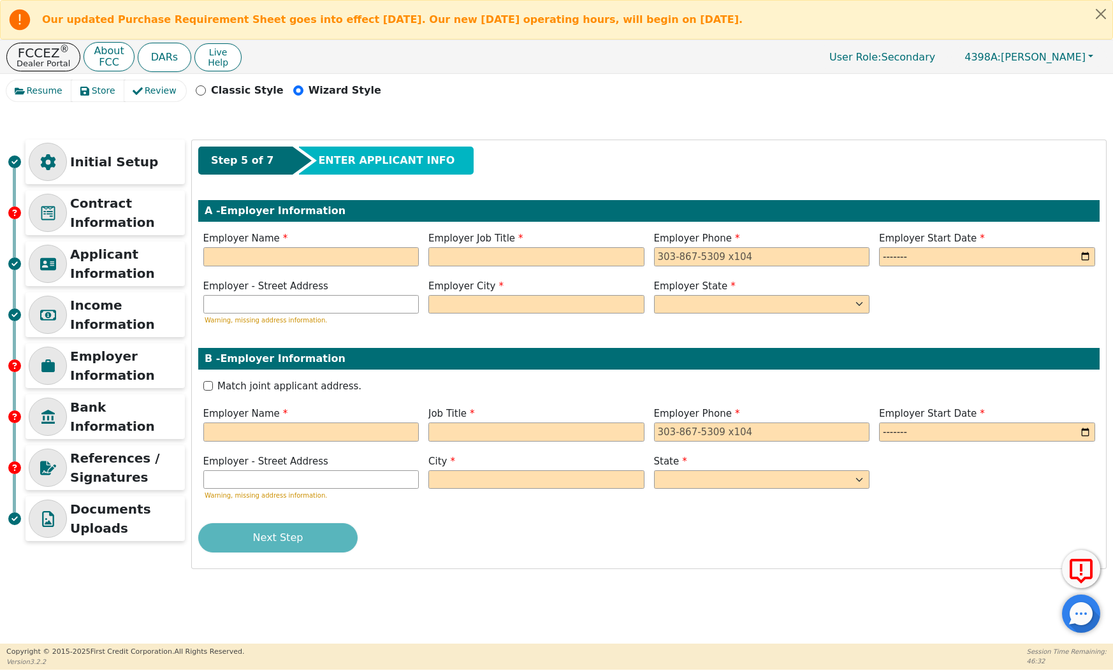
scroll to position [0, 0]
type input "K"
type input "MARSENSE"
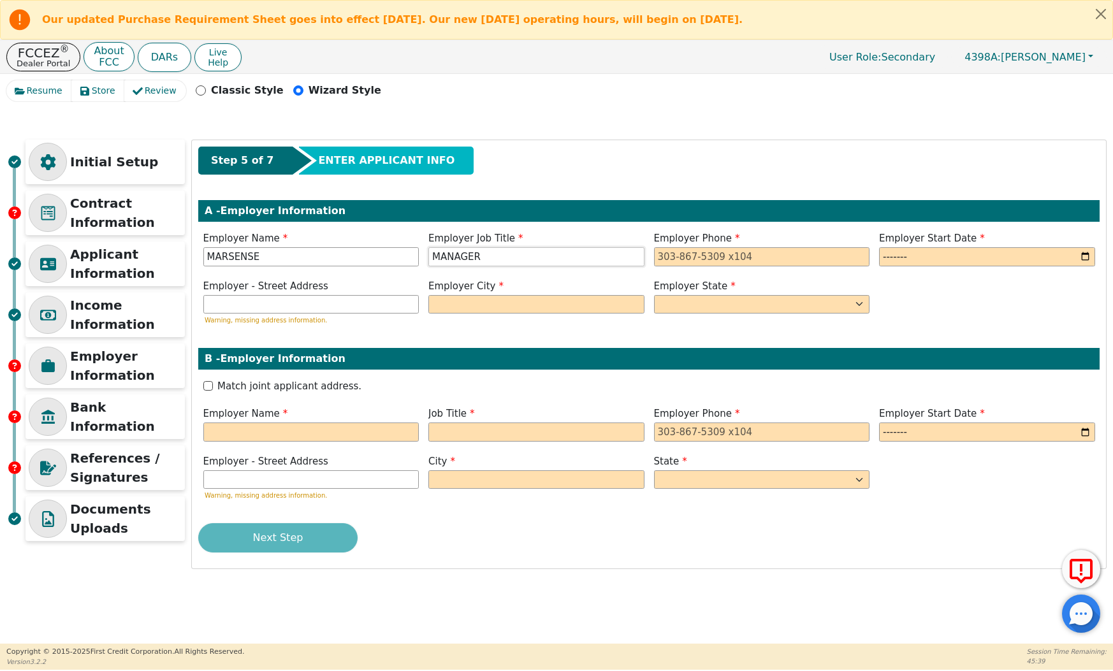
type input "MANAGER"
click at [670, 245] on div "Employer Phone" at bounding box center [762, 248] width 216 height 35
type input "[PHONE_NUMBER]"
click at [926, 252] on input "month" at bounding box center [987, 256] width 216 height 19
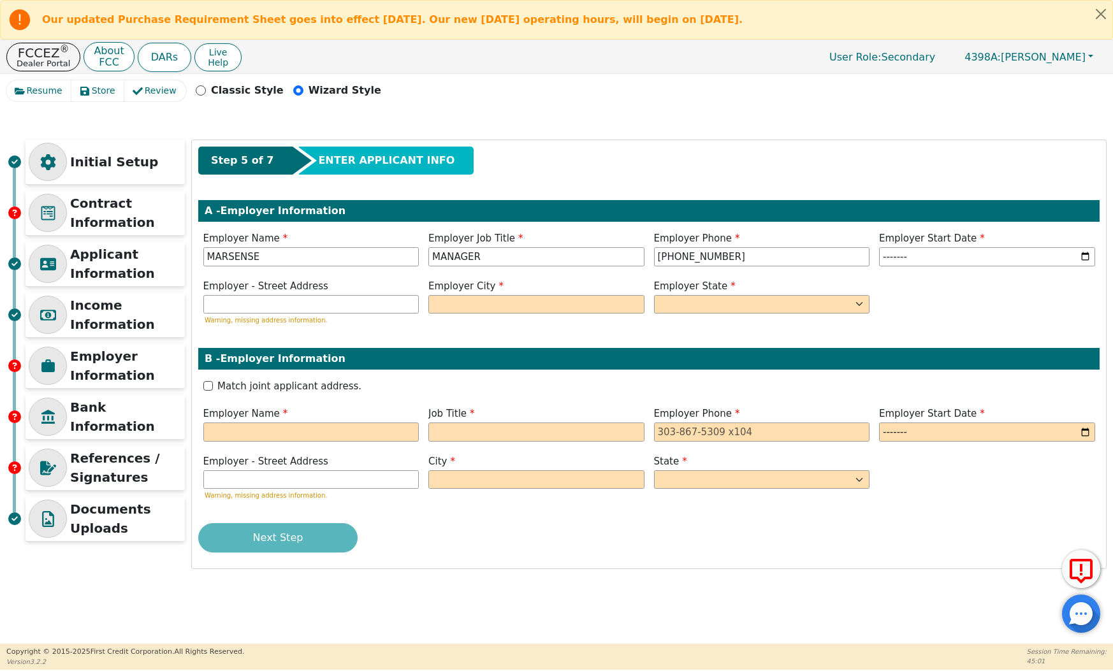
type input "2006-01"
click at [549, 320] on div "Employer City" at bounding box center [537, 304] width 226 height 50
type input "[GEOGRAPHIC_DATA]"
select select "FL"
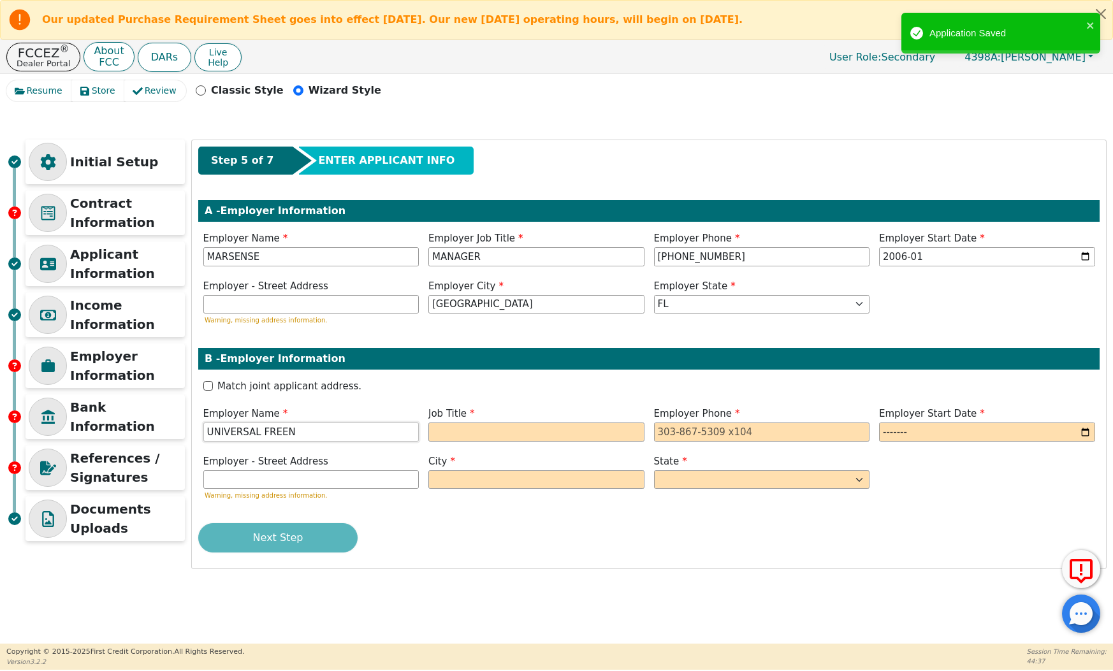
click at [267, 433] on input "UNIVERSAL FREEN" at bounding box center [311, 432] width 216 height 19
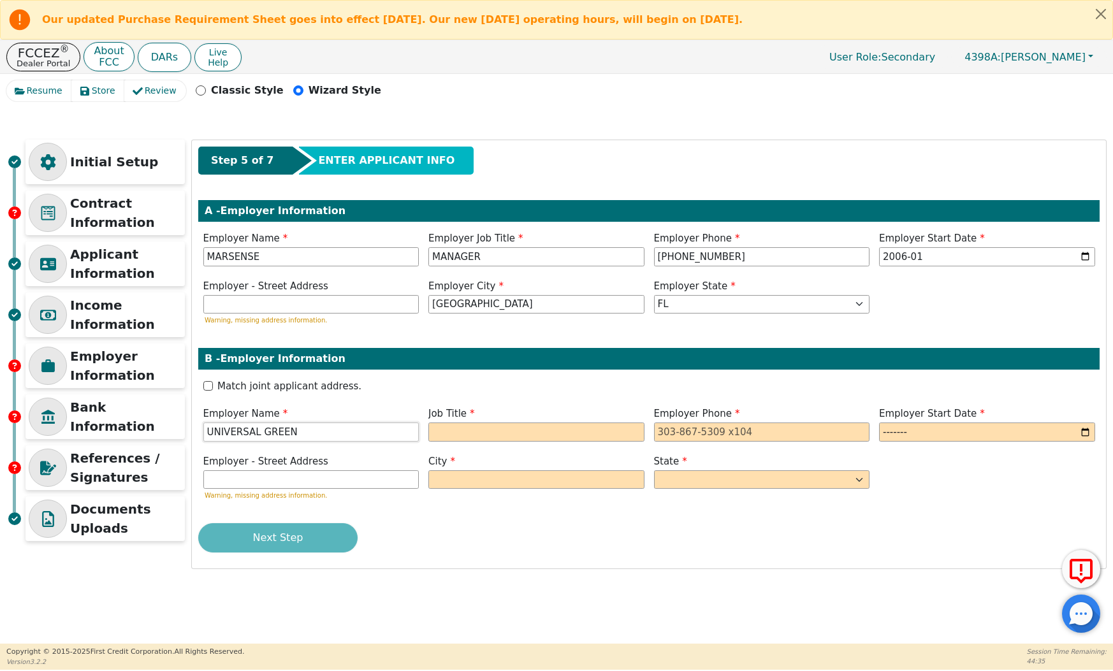
type input "UNIVERSAL GREEN"
type input "N"
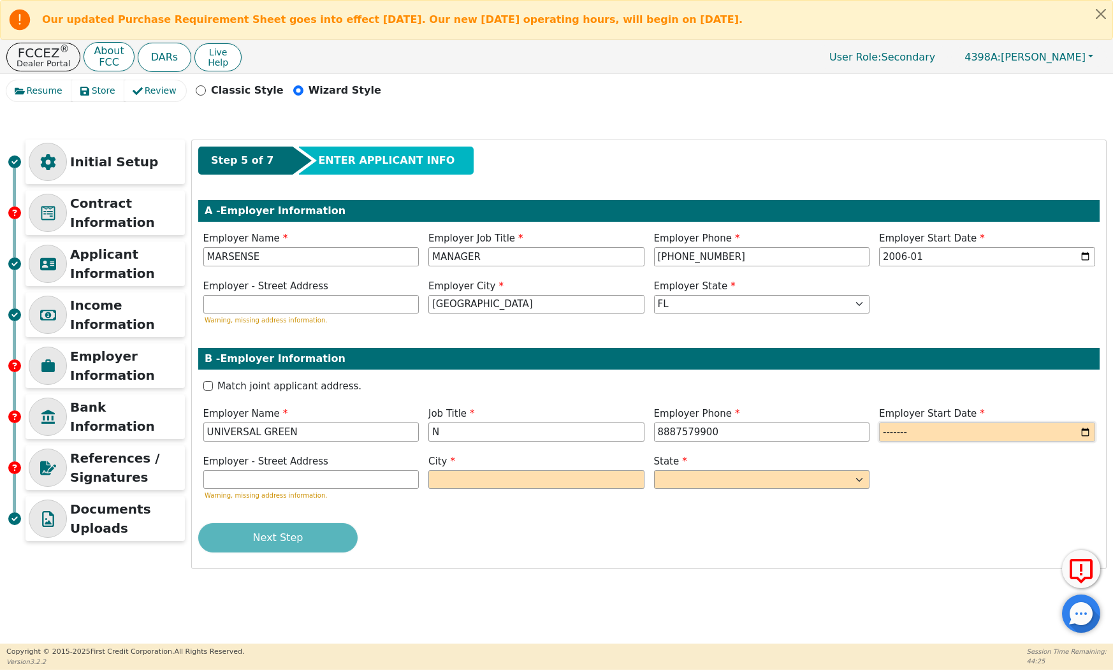
type input "[PHONE_NUMBER]"
click at [941, 425] on input "month" at bounding box center [987, 432] width 216 height 19
type input "2019-01"
click at [527, 497] on div "City" at bounding box center [537, 479] width 226 height 50
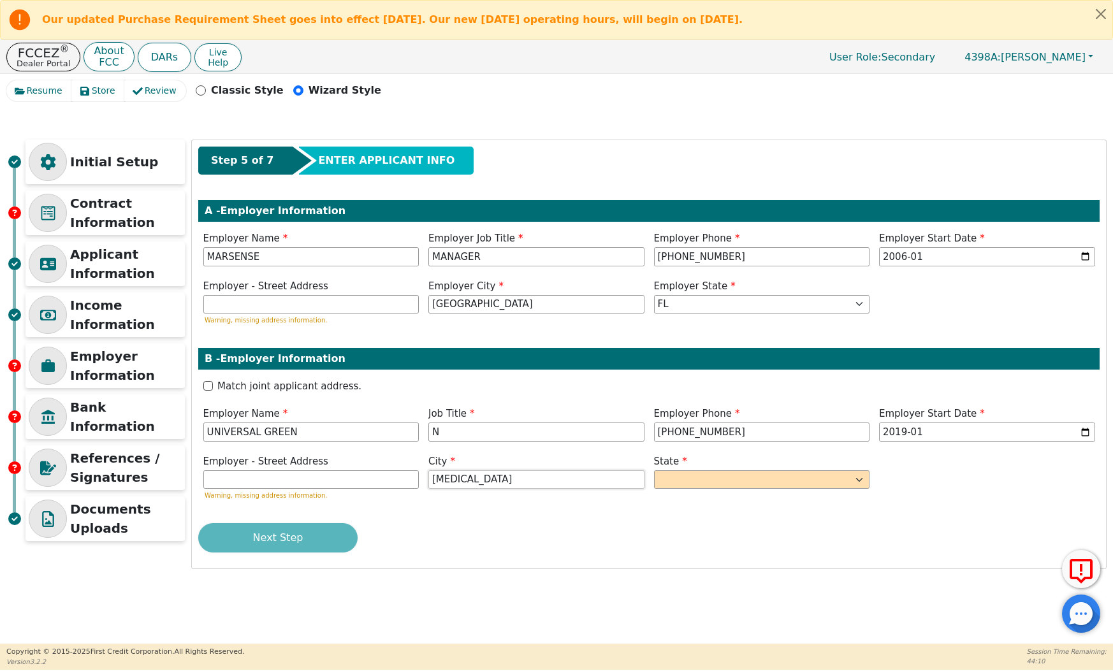
type input "[MEDICAL_DATA]"
select select "FL"
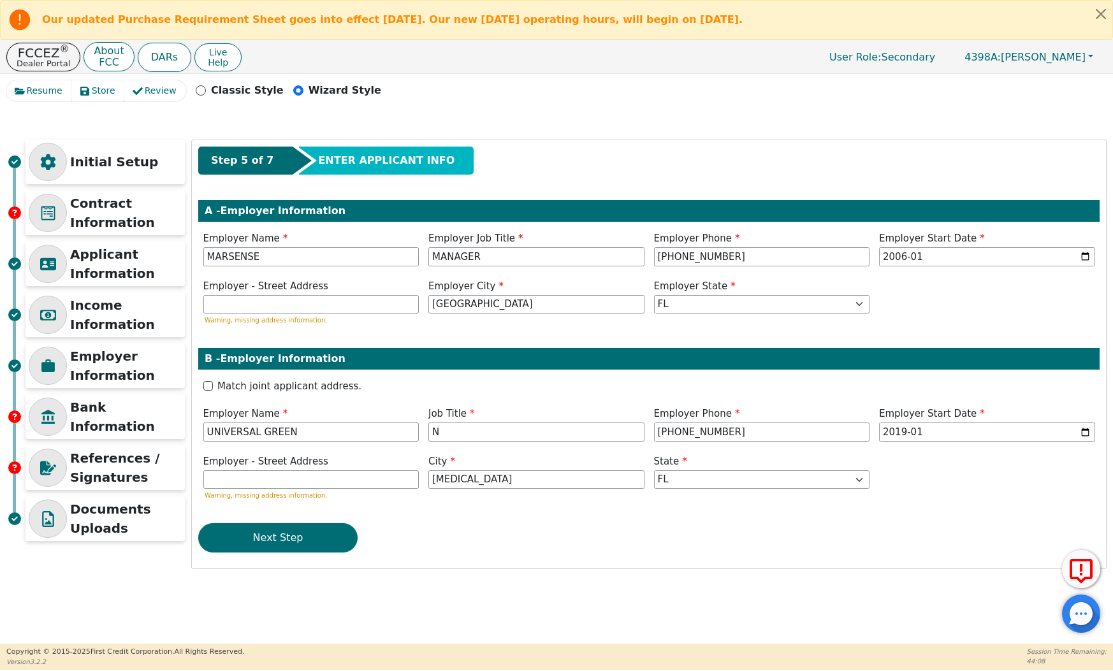
click at [317, 558] on div "Step 5 of 7 ENTER APPLICANT INFO A - Employer Information Employer Name [PERSON…" at bounding box center [649, 354] width 914 height 428
click at [319, 535] on button "Next Step" at bounding box center [277, 537] width 159 height 29
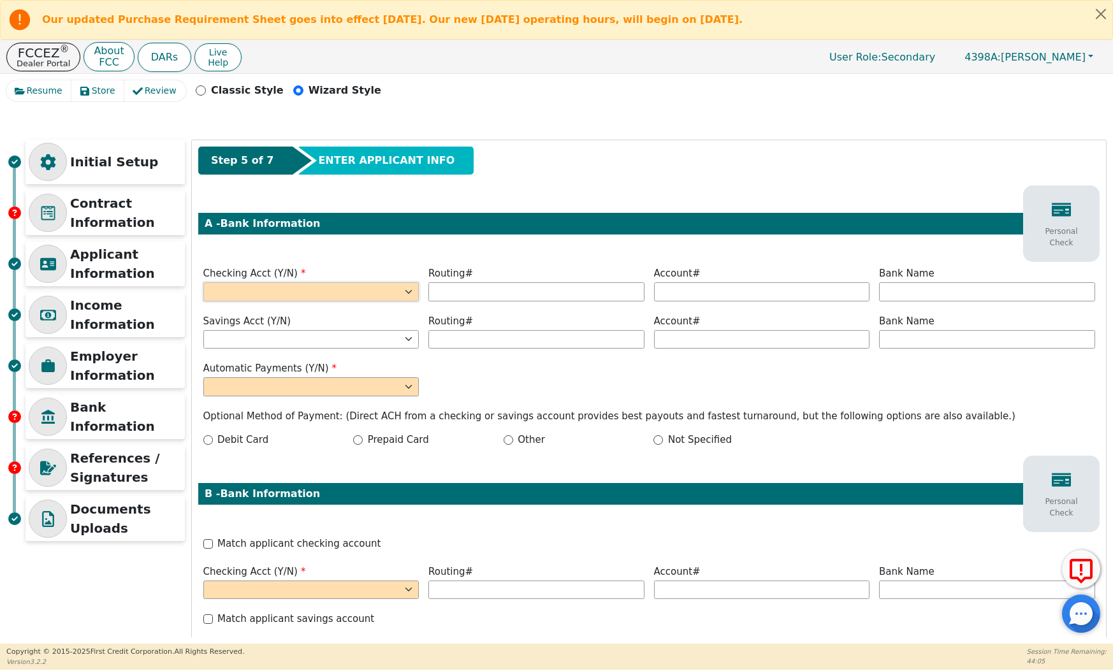
select select "y"
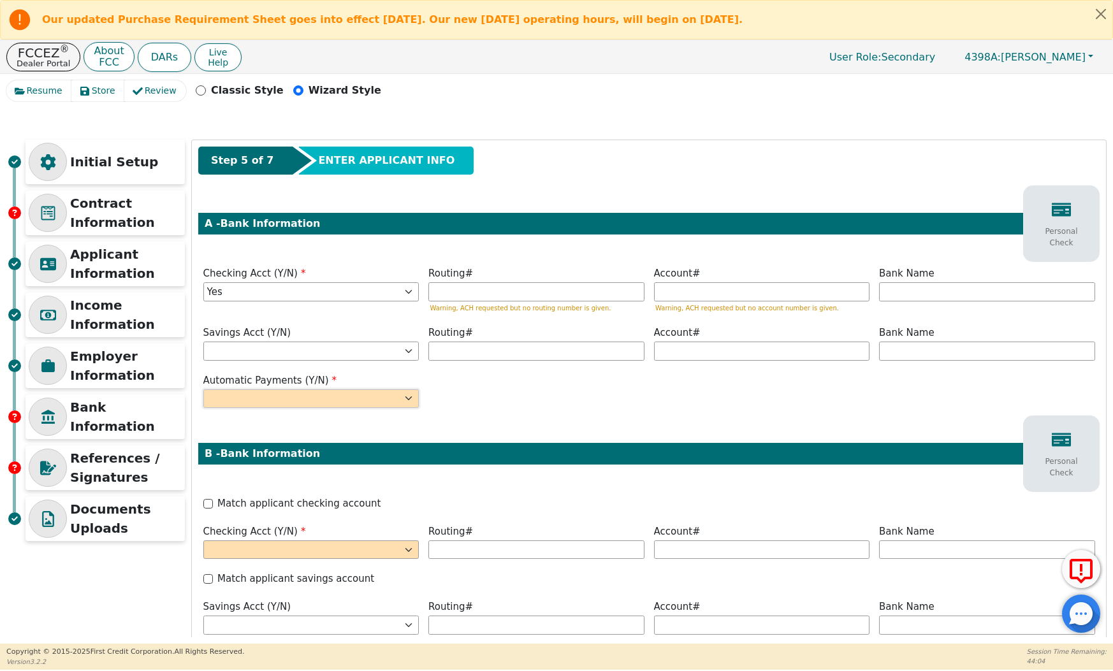
select select "y"
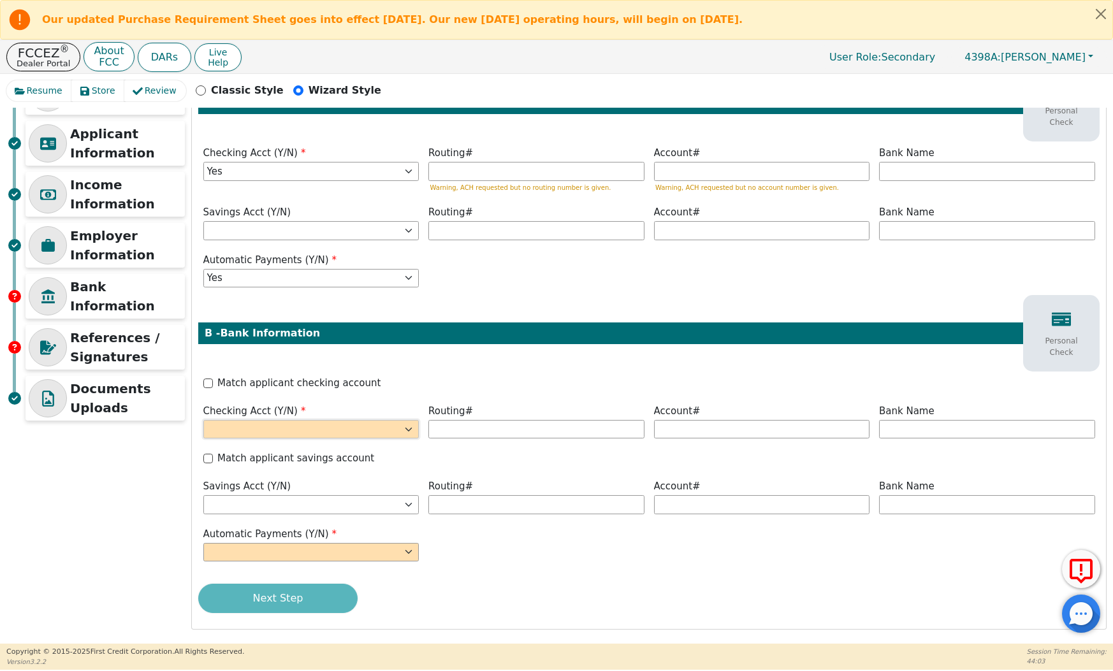
scroll to position [120, 0]
select select "y"
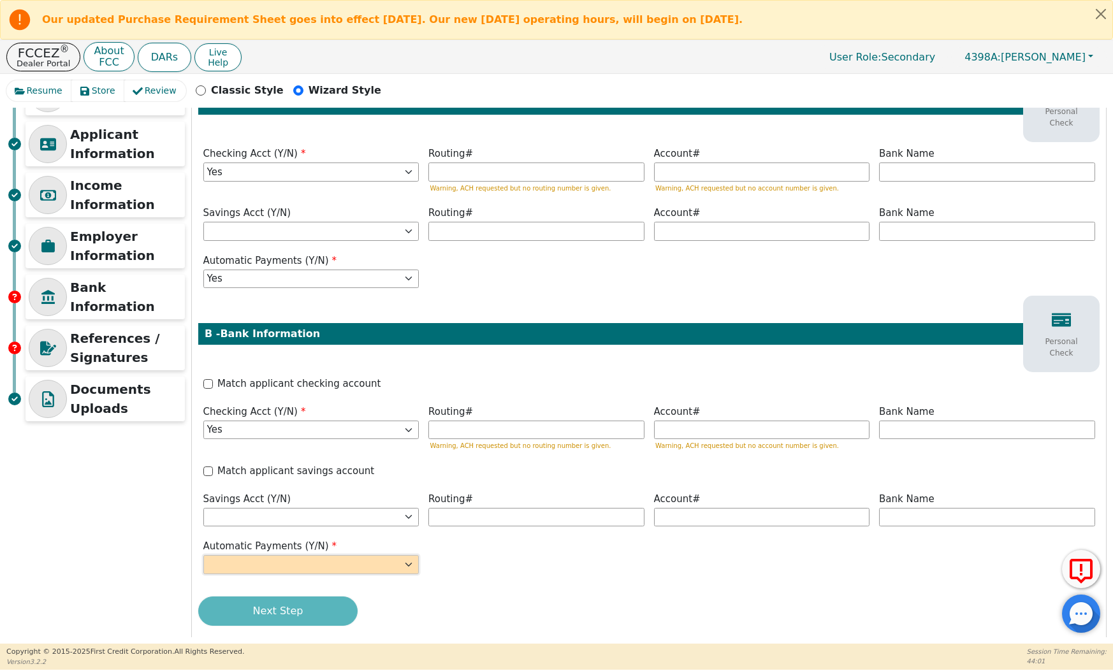
select select "y"
click at [528, 155] on label "Routing#" at bounding box center [536, 154] width 216 height 15
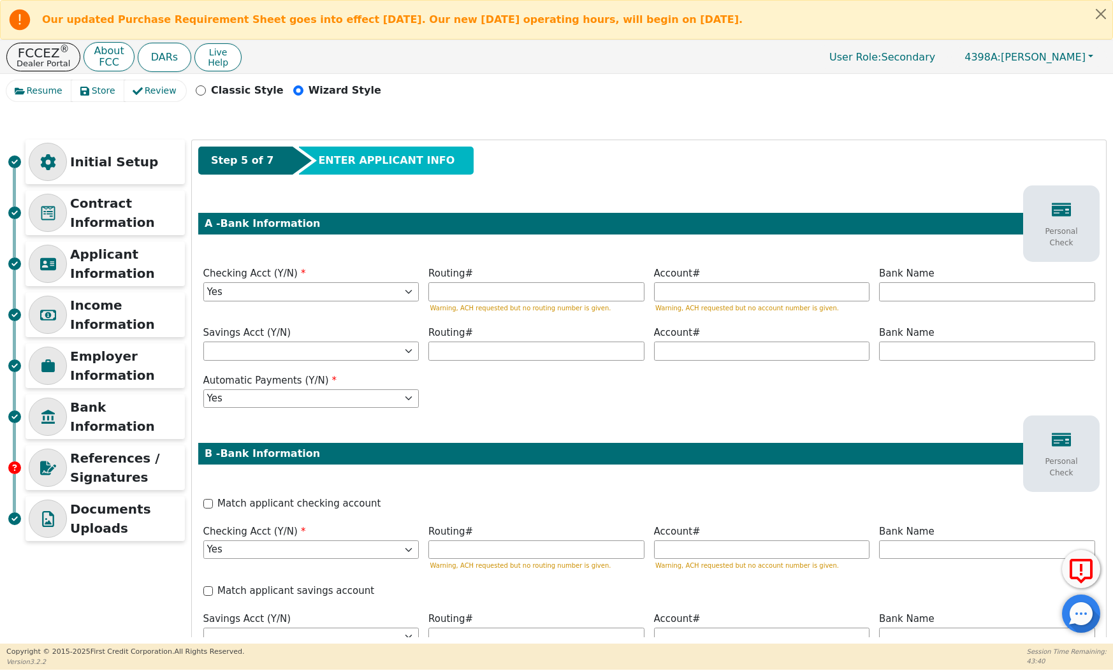
scroll to position [0, 0]
click at [465, 287] on input "text" at bounding box center [536, 291] width 216 height 19
type input "*********"
click at [729, 291] on input "text" at bounding box center [762, 291] width 216 height 19
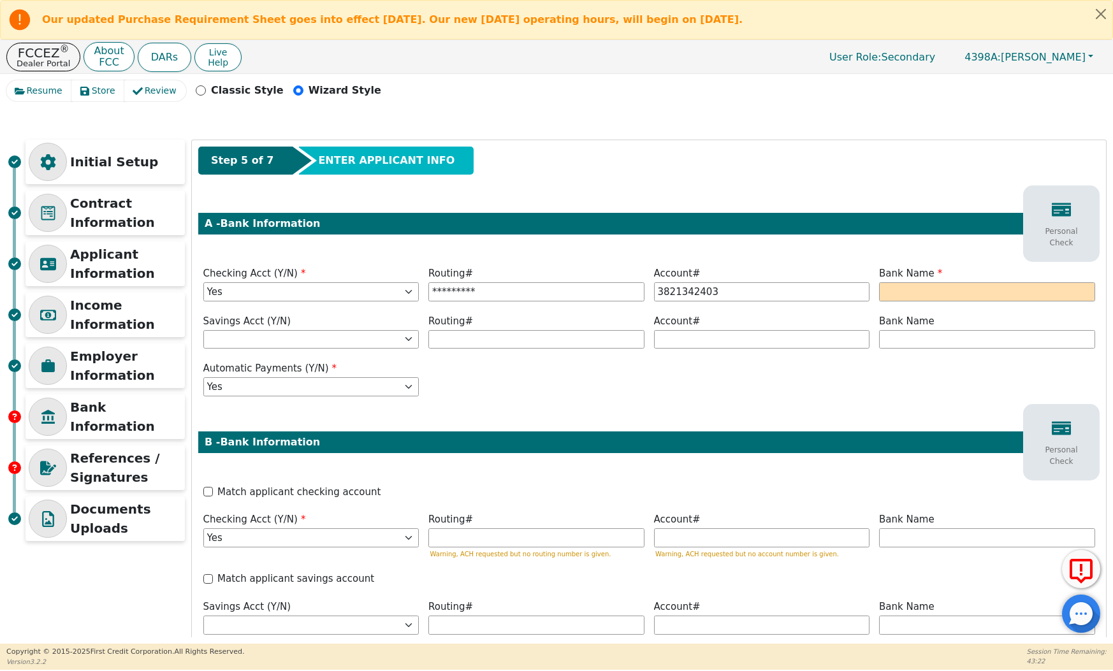
type input "**********"
click at [1000, 263] on div "**********" at bounding box center [649, 444] width 914 height 609
click at [994, 292] on input "text" at bounding box center [987, 291] width 216 height 19
type input "[PERSON_NAME] FARGO"
click at [872, 454] on div "**********" at bounding box center [649, 444] width 914 height 609
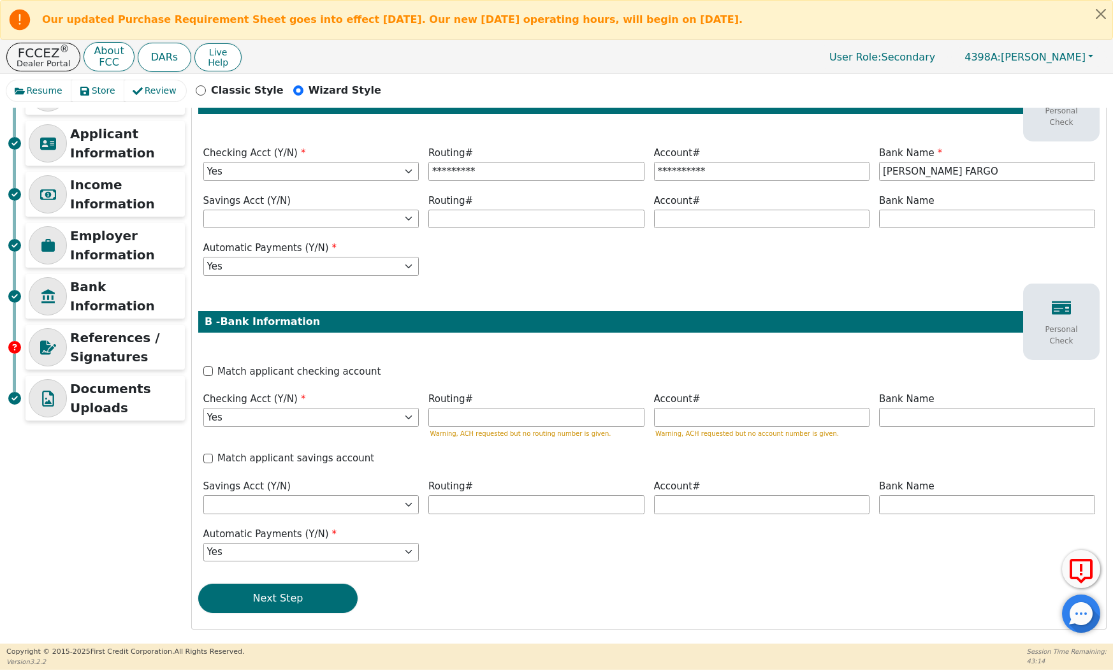
scroll to position [120, 0]
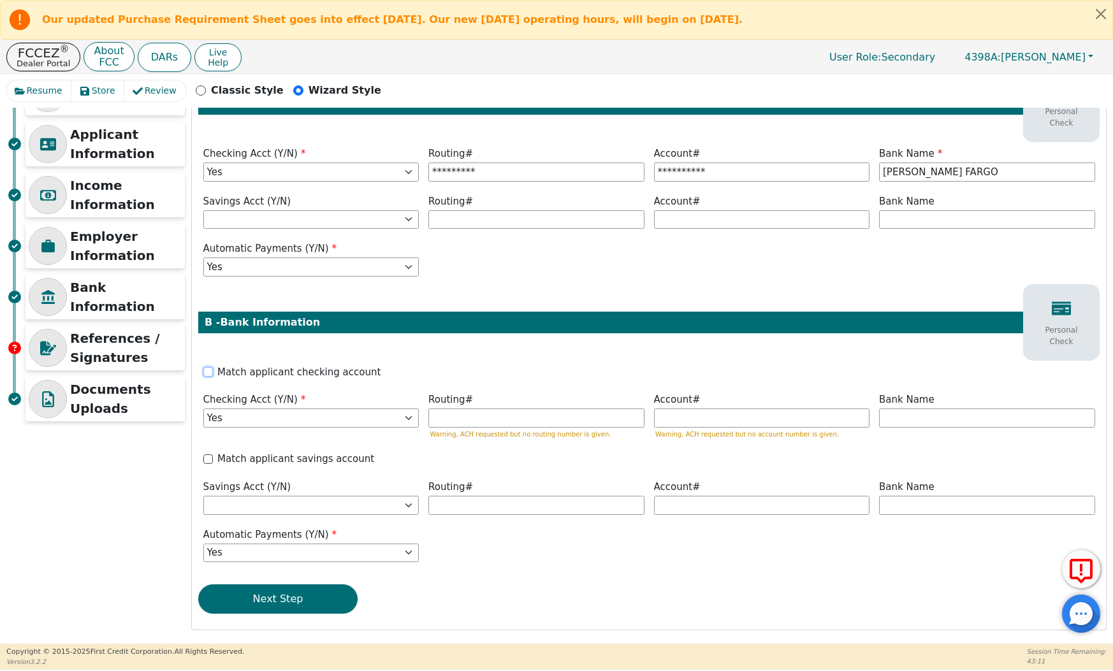
click at [209, 370] on input "Match applicant checking account" at bounding box center [208, 372] width 10 height 10
checkbox input "true"
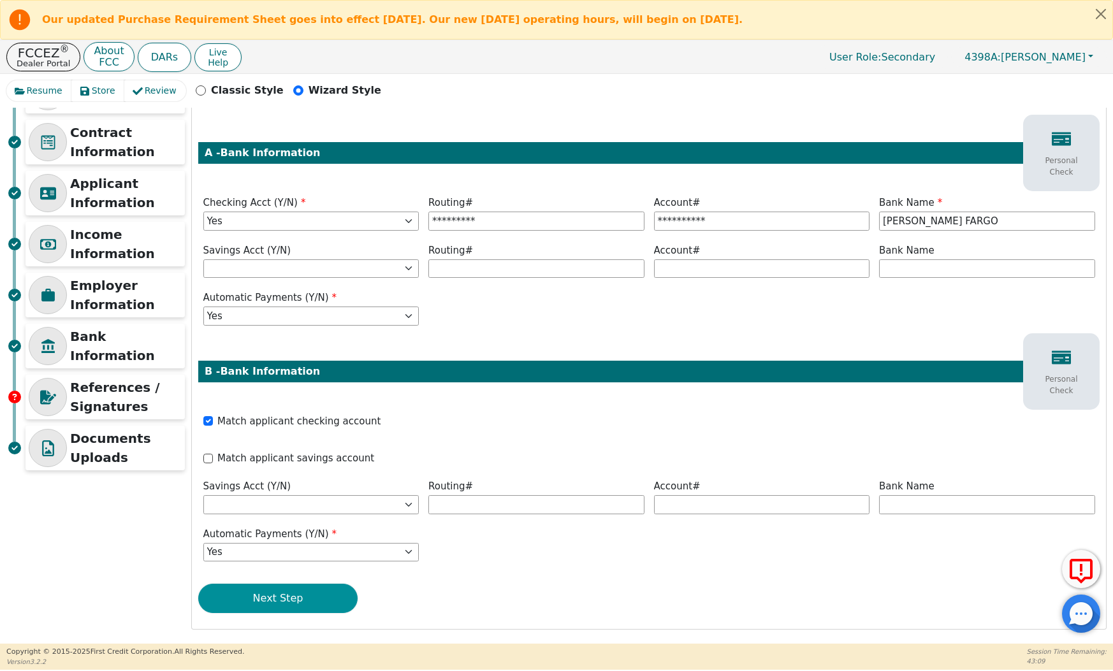
click at [262, 591] on button "Next Step" at bounding box center [277, 598] width 159 height 29
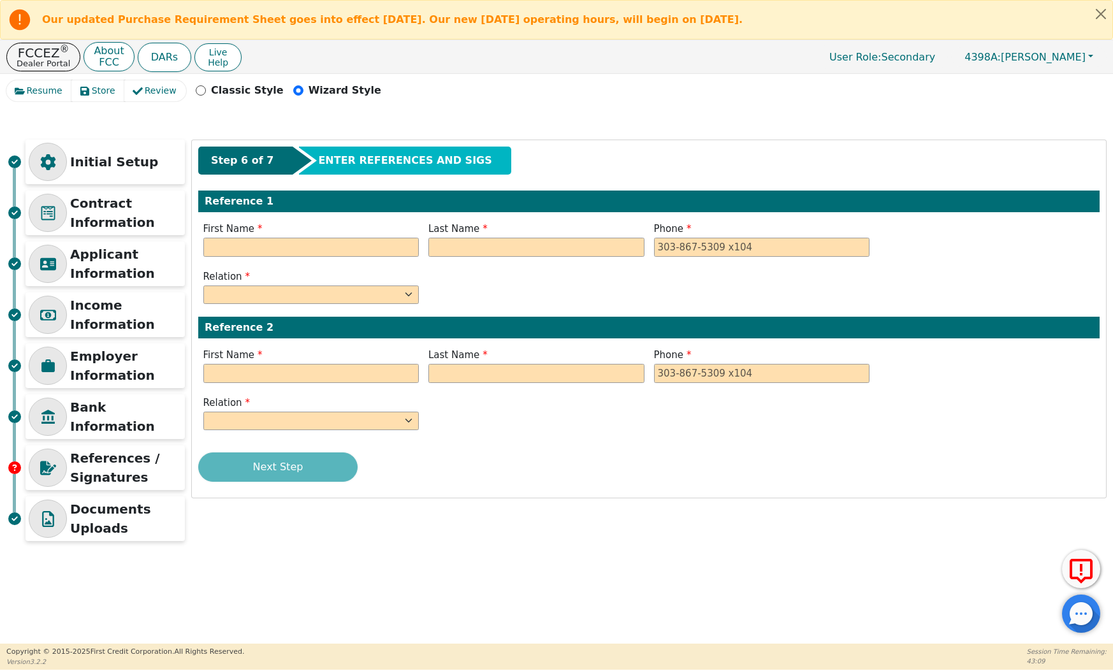
scroll to position [0, 0]
type input "[PERSON_NAME]"
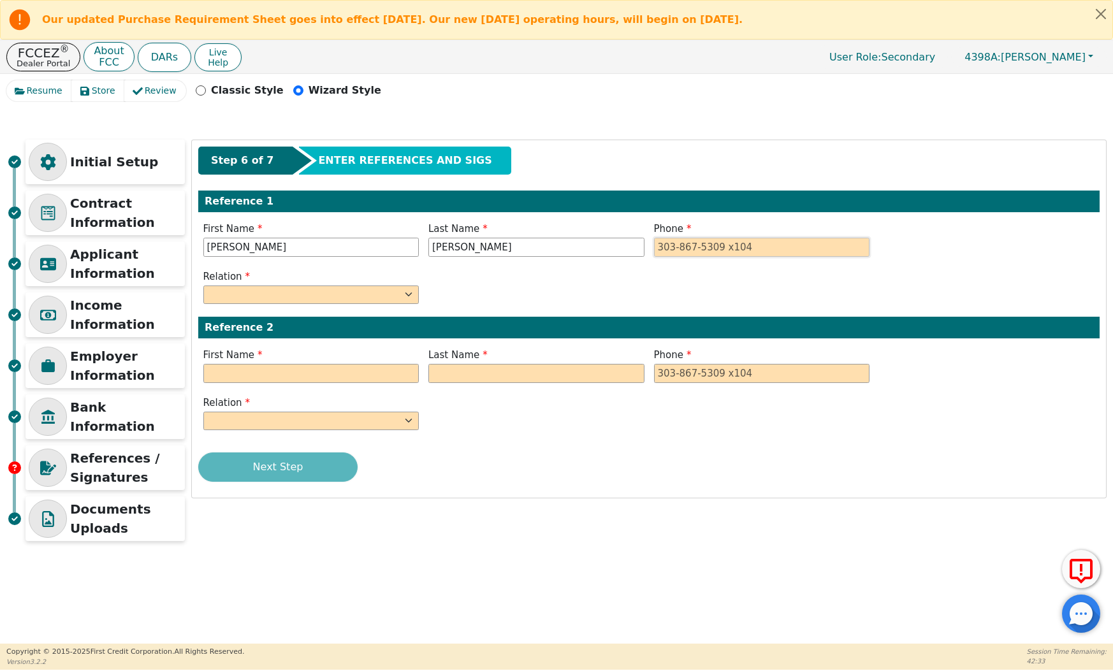
type input "[PERSON_NAME]"
type input "[PHONE_NUMBER]"
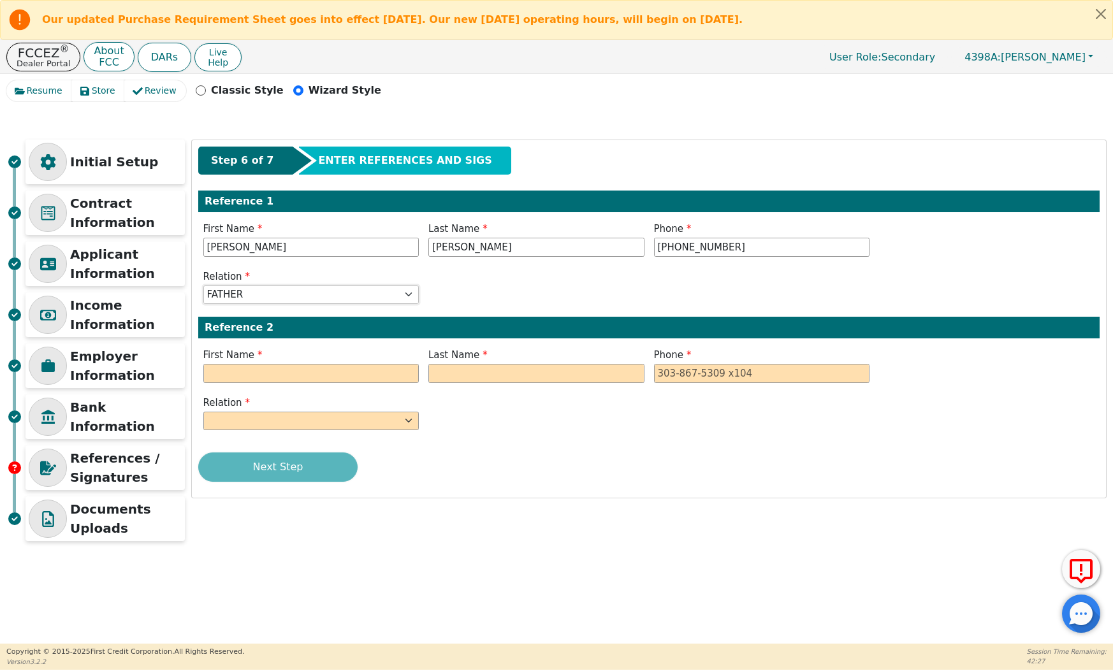
select select "FRIEND"
type input "CAROLINA"
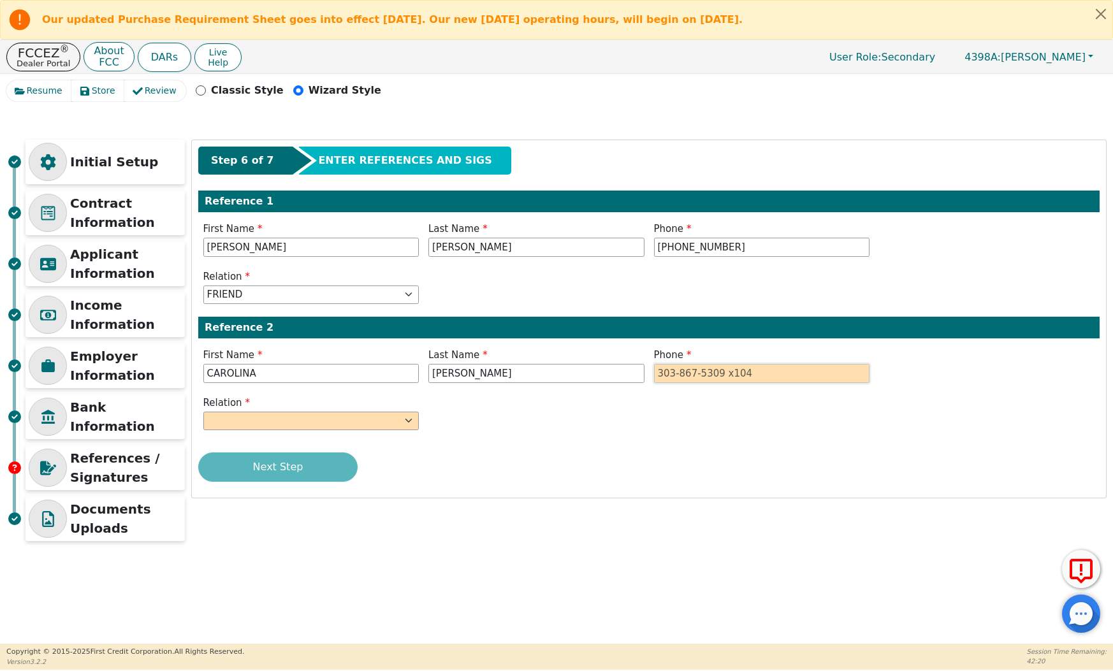
type input "[PERSON_NAME]"
type input "[PHONE_NUMBER]"
select select "FRIEND"
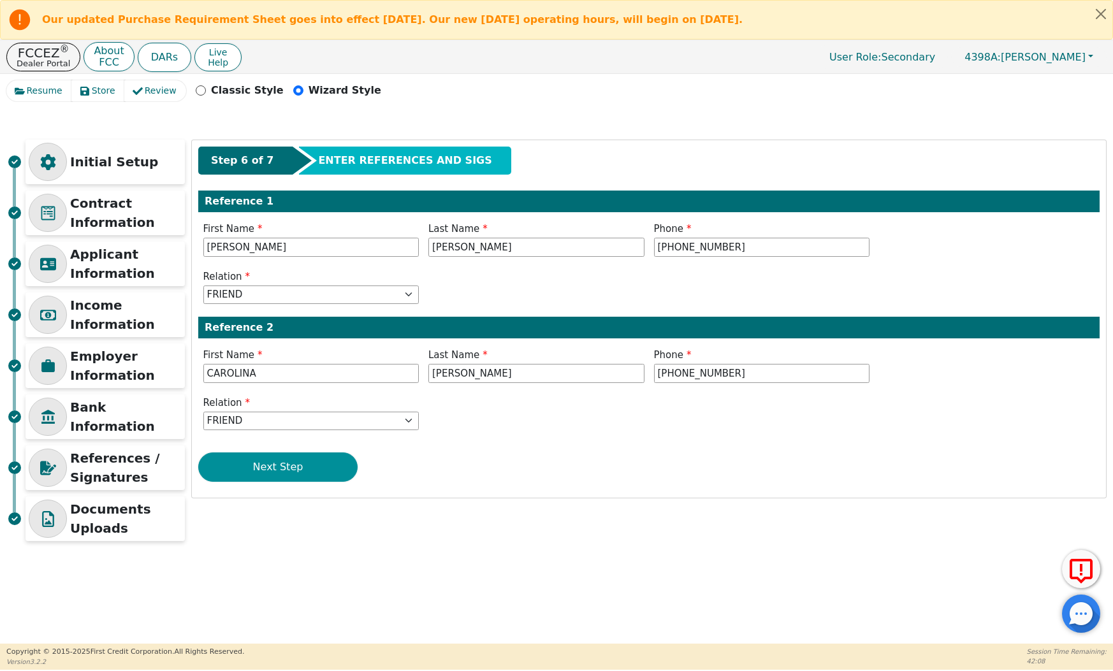
click at [296, 471] on button "Next Step" at bounding box center [277, 467] width 159 height 29
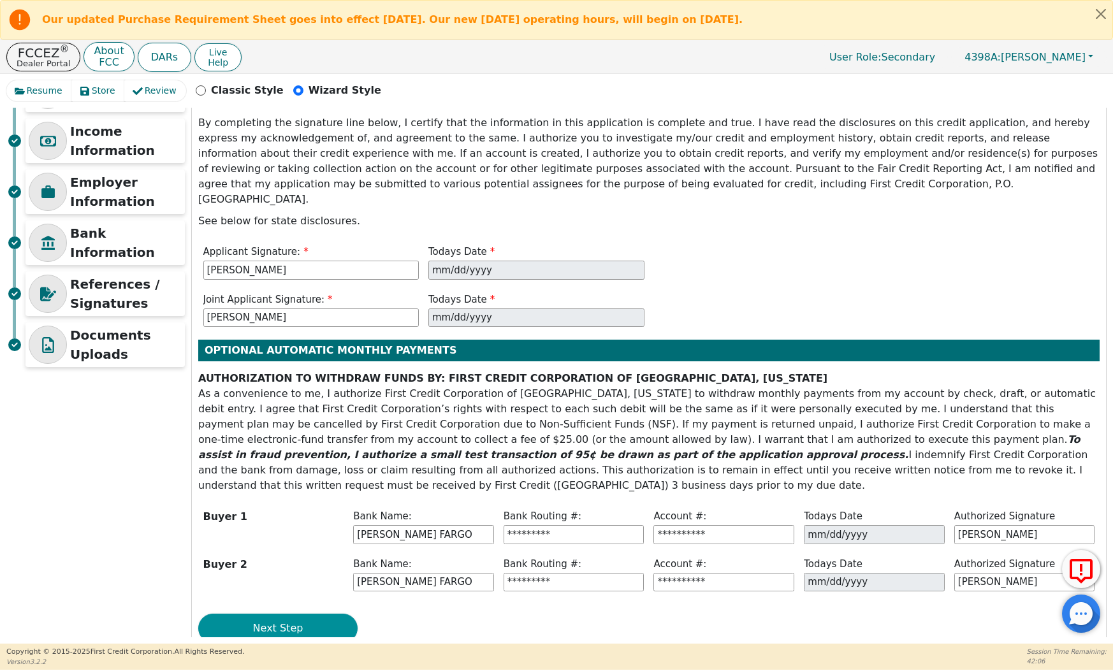
click at [275, 614] on button "Next Step" at bounding box center [277, 628] width 159 height 29
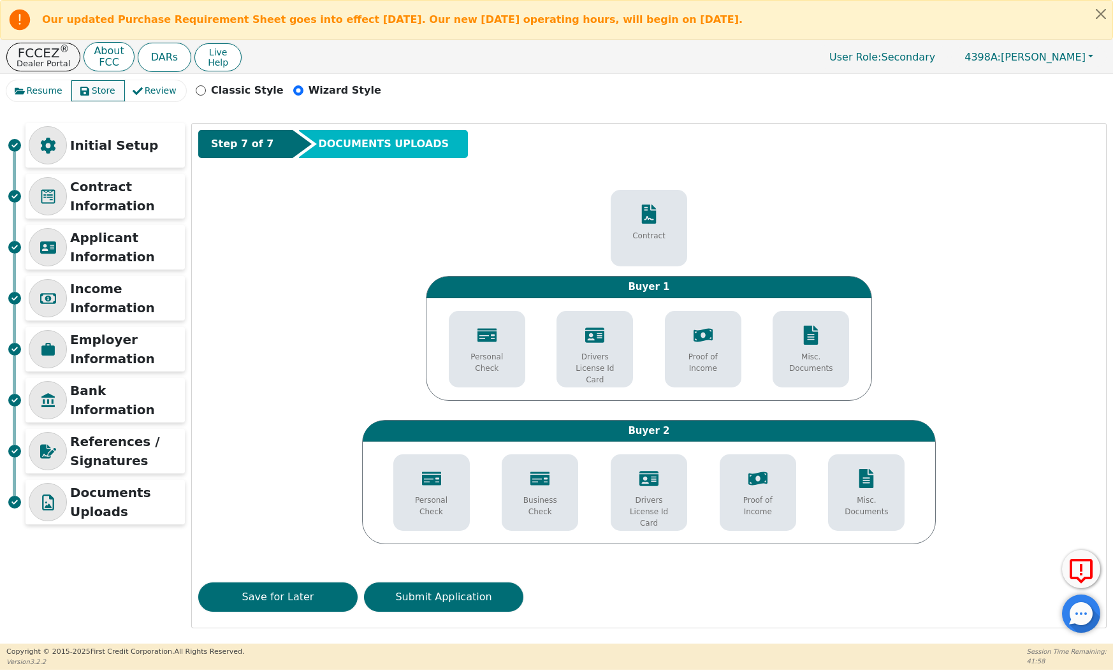
click at [73, 92] on button "Store" at bounding box center [98, 90] width 54 height 21
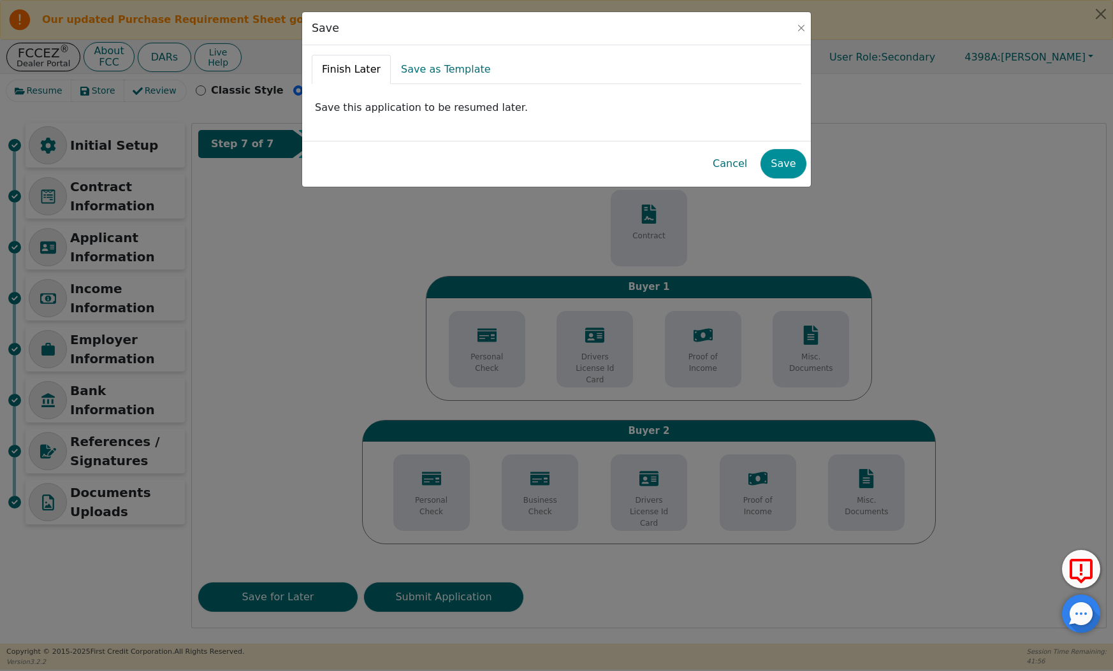
click at [779, 170] on button "Save" at bounding box center [782, 163] width 45 height 29
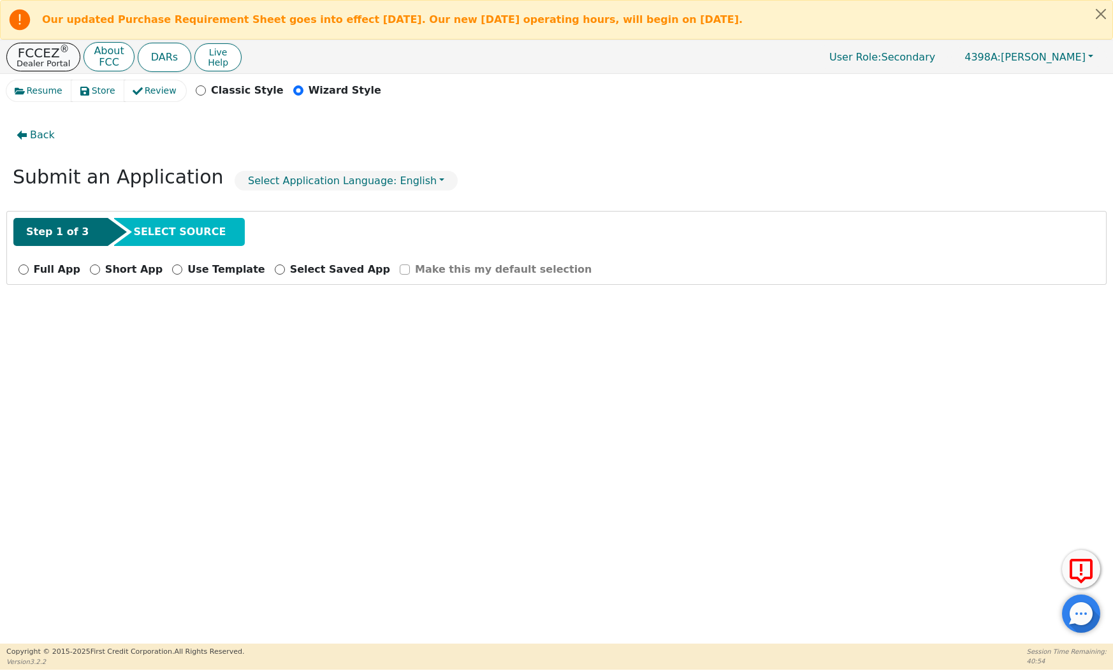
click at [60, 59] on p "Dealer Portal" at bounding box center [44, 63] width 54 height 8
